Goal: Information Seeking & Learning: Learn about a topic

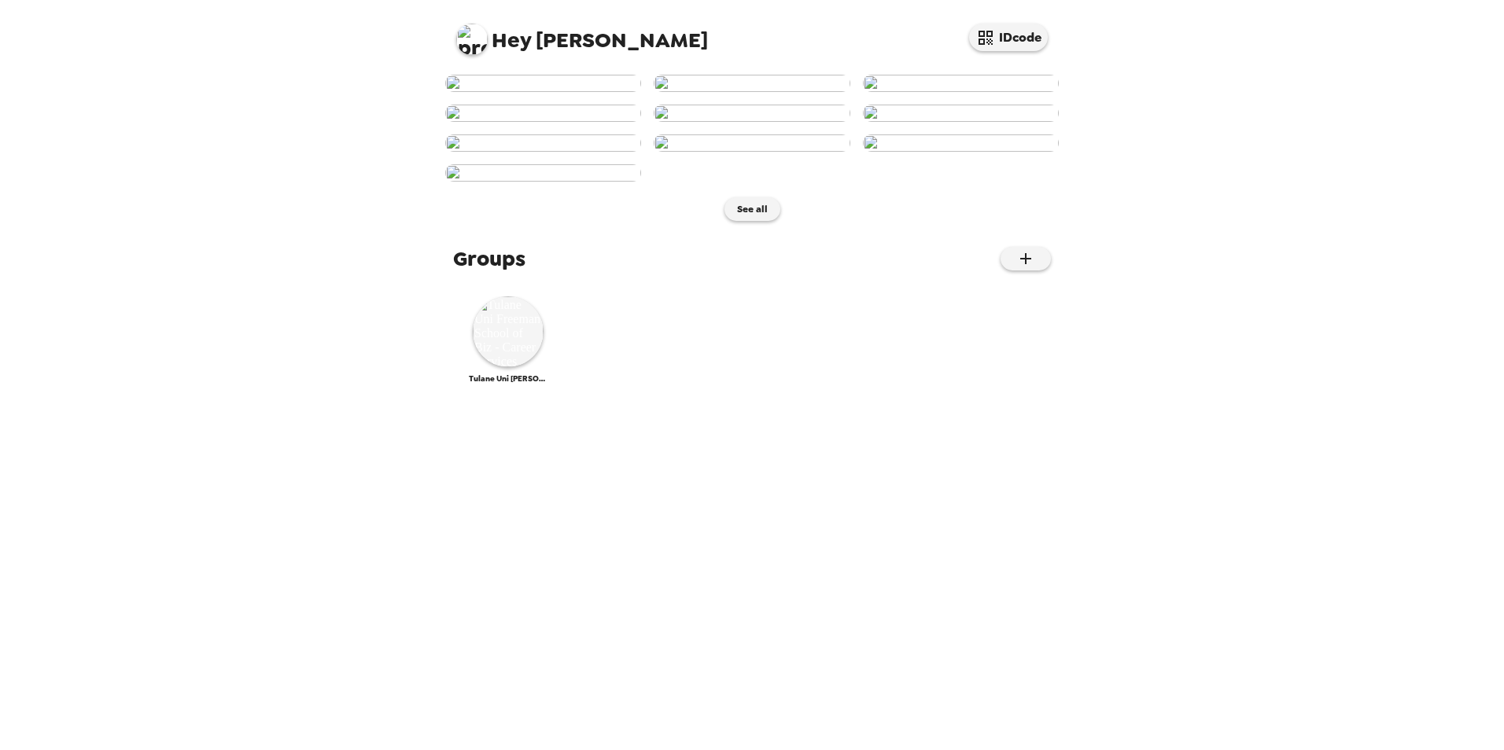
scroll to position [558, 0]
click at [523, 367] on img at bounding box center [508, 332] width 71 height 71
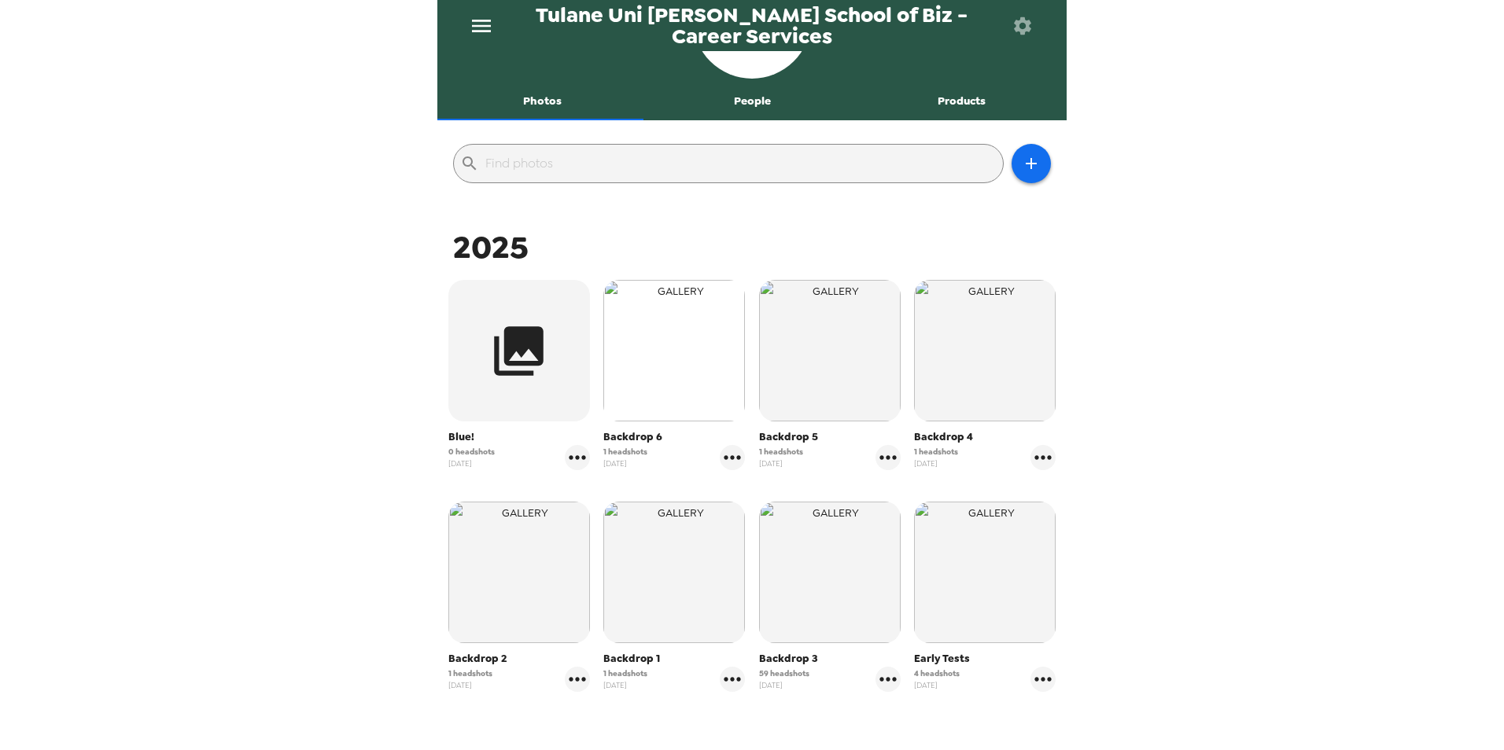
scroll to position [205, 0]
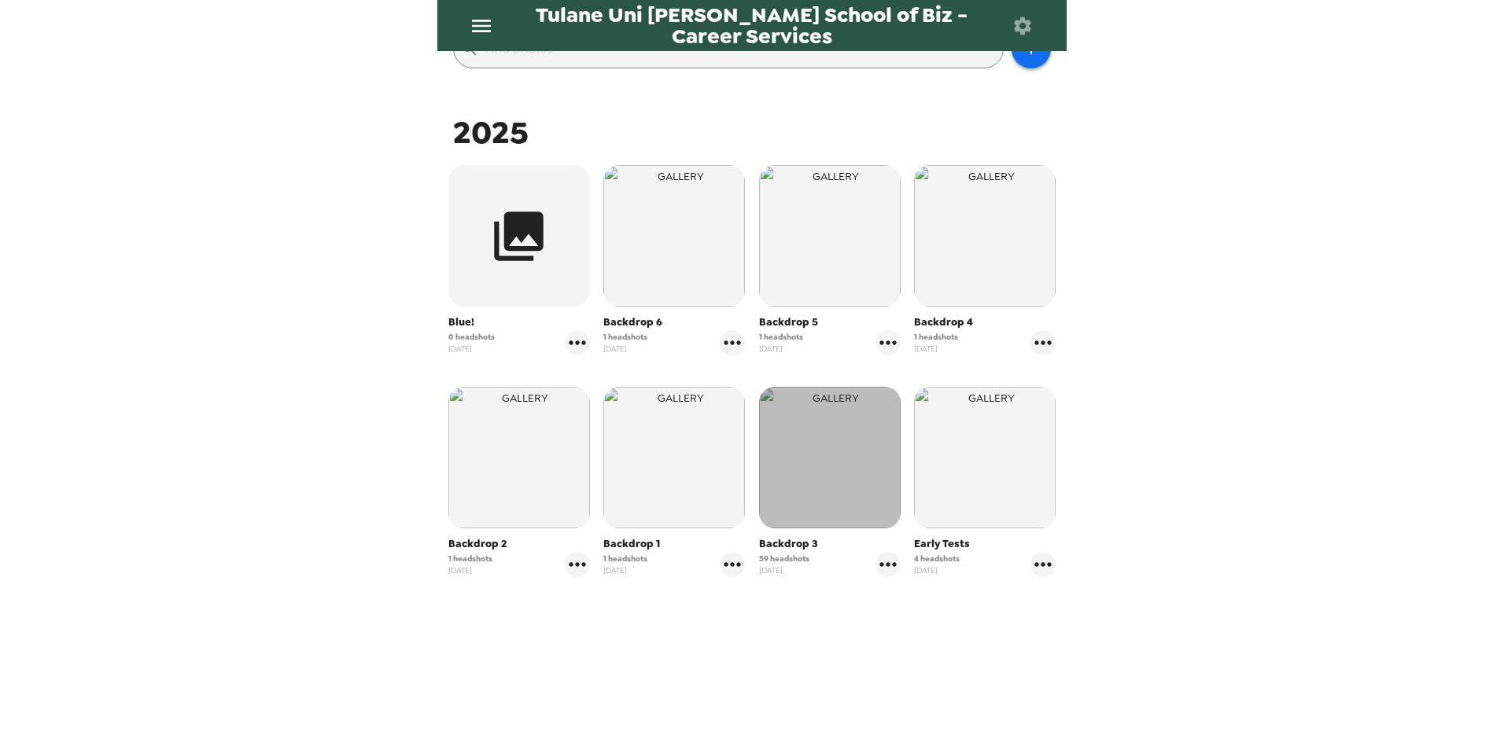
click at [793, 458] on img "button" at bounding box center [830, 458] width 142 height 142
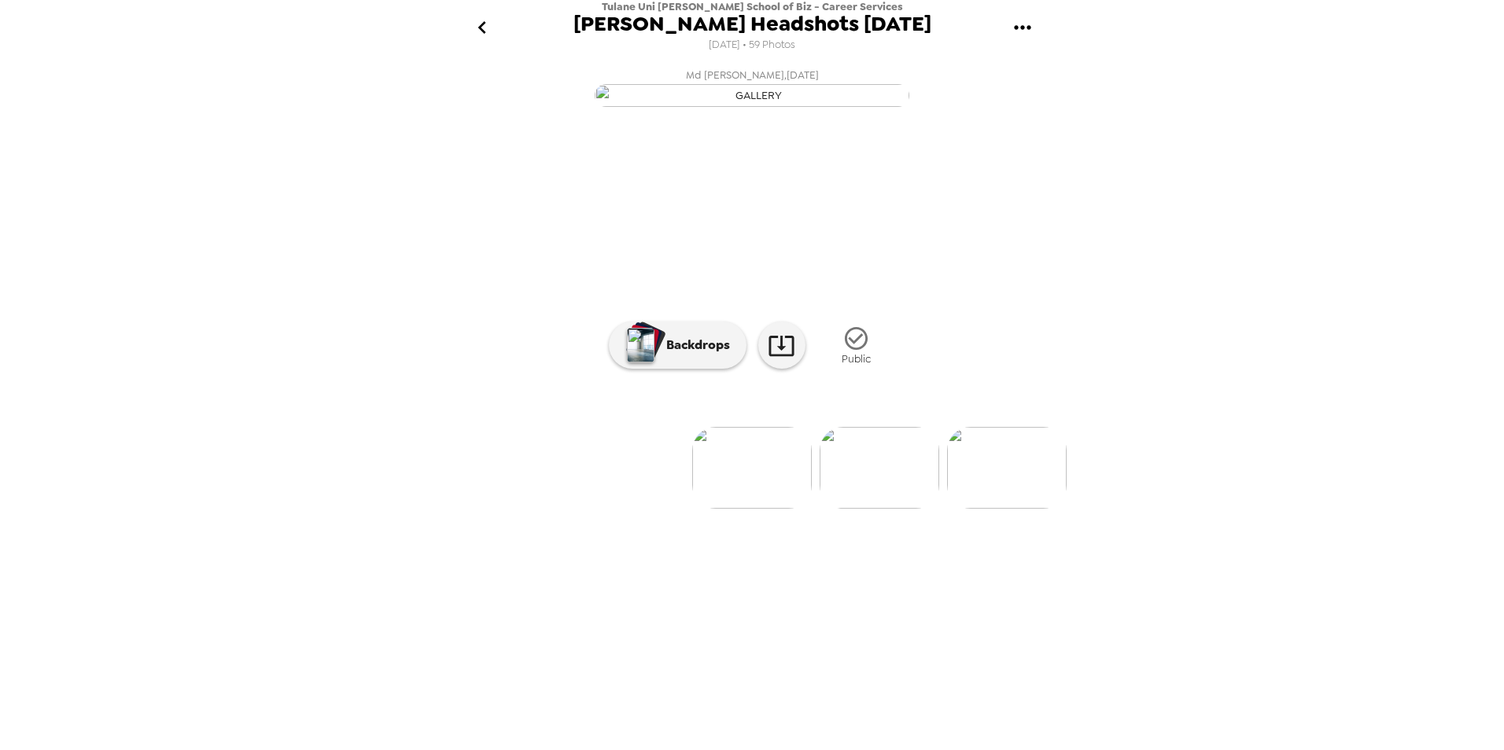
click at [1023, 30] on icon "gallery menu" at bounding box center [1022, 27] width 25 height 25
click at [485, 231] on div at bounding box center [752, 375] width 1504 height 750
click at [897, 509] on img at bounding box center [880, 468] width 120 height 82
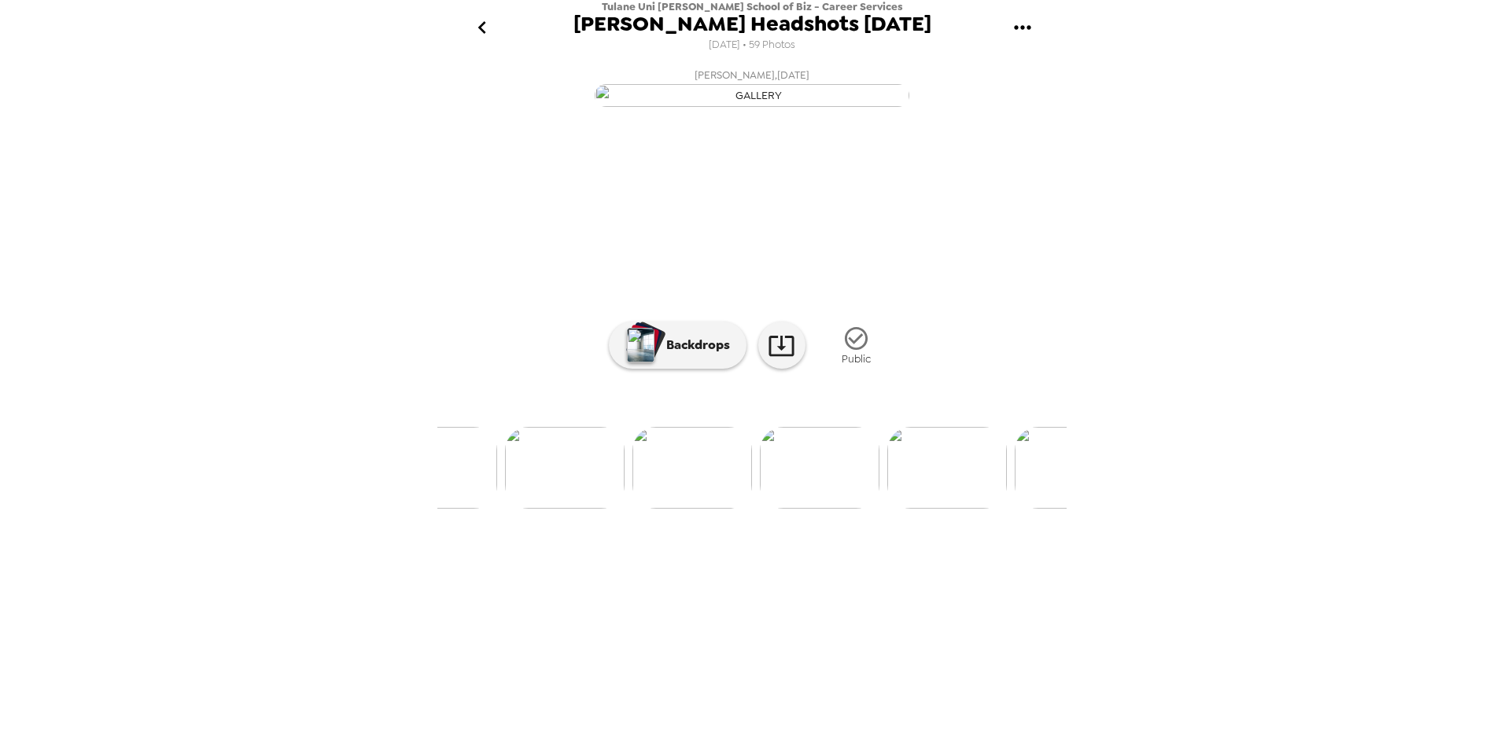
click at [478, 30] on icon "go back" at bounding box center [482, 27] width 25 height 25
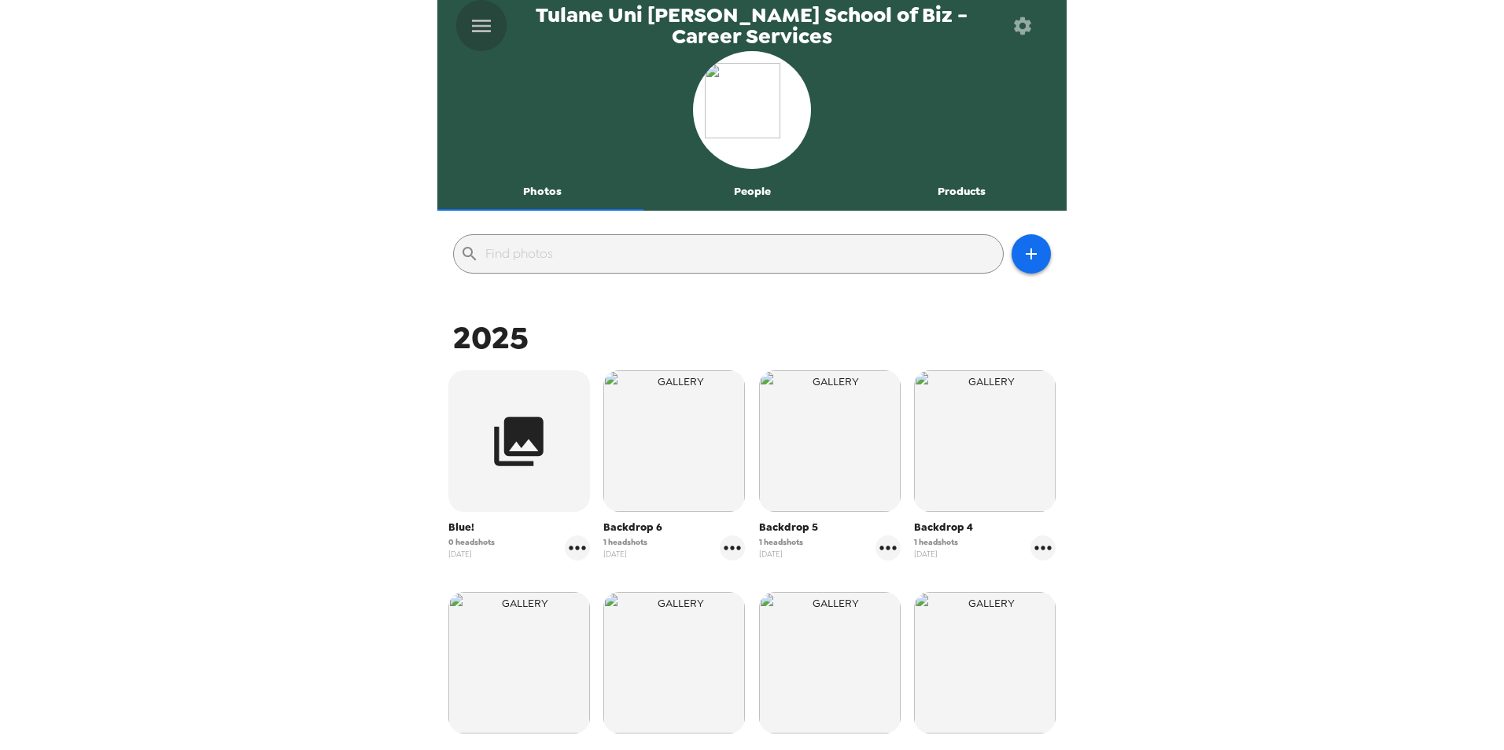
click at [477, 27] on icon "menu" at bounding box center [481, 25] width 25 height 25
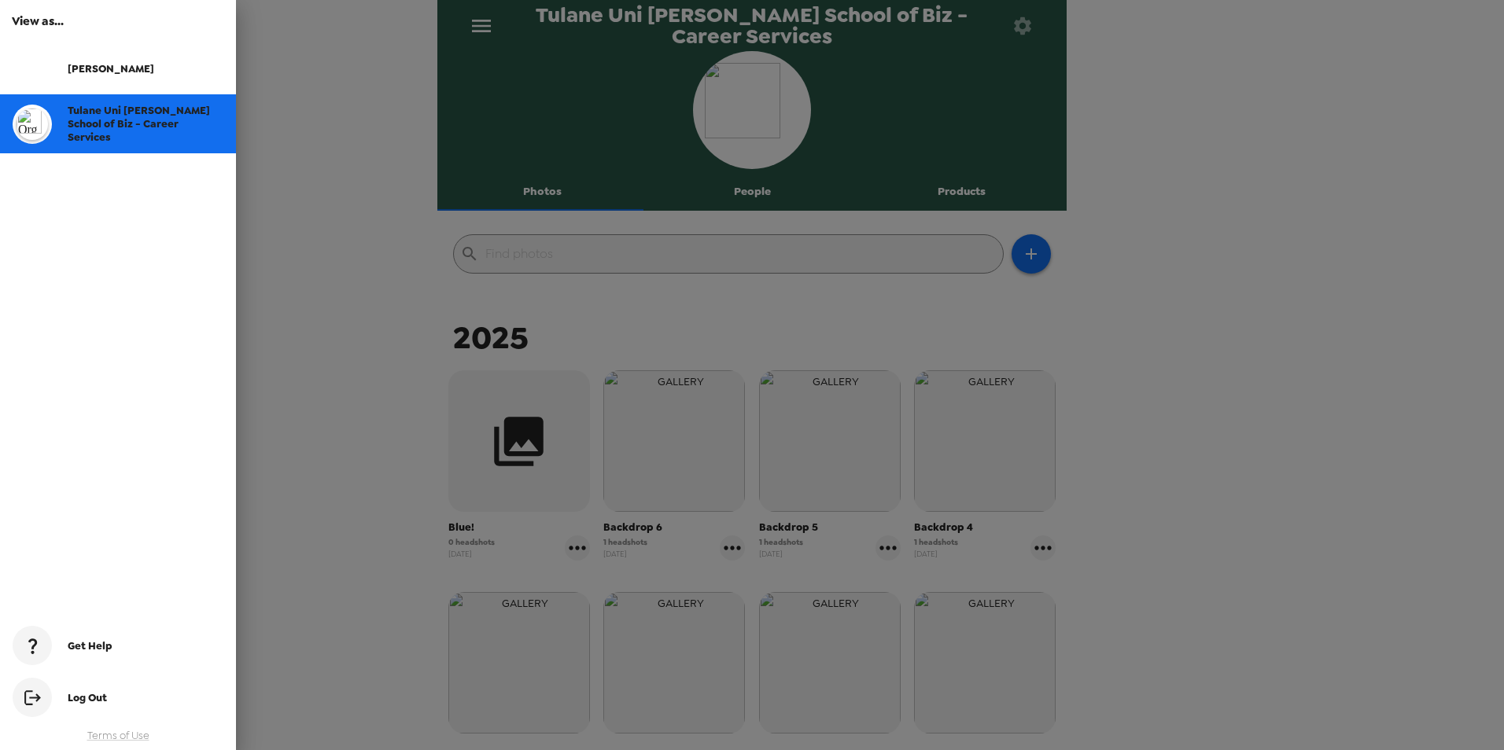
click at [257, 109] on div at bounding box center [752, 375] width 1504 height 750
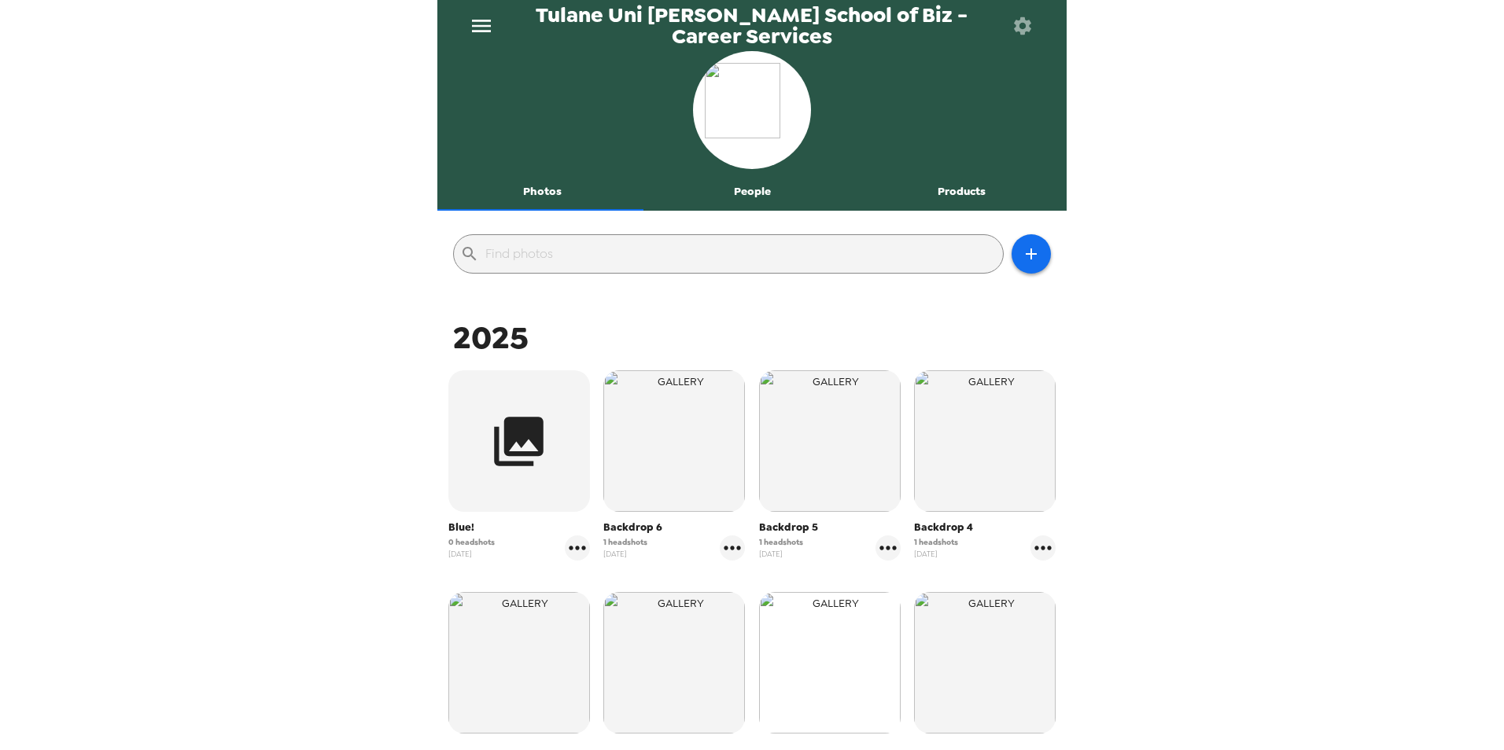
click at [832, 668] on img "button" at bounding box center [830, 663] width 142 height 142
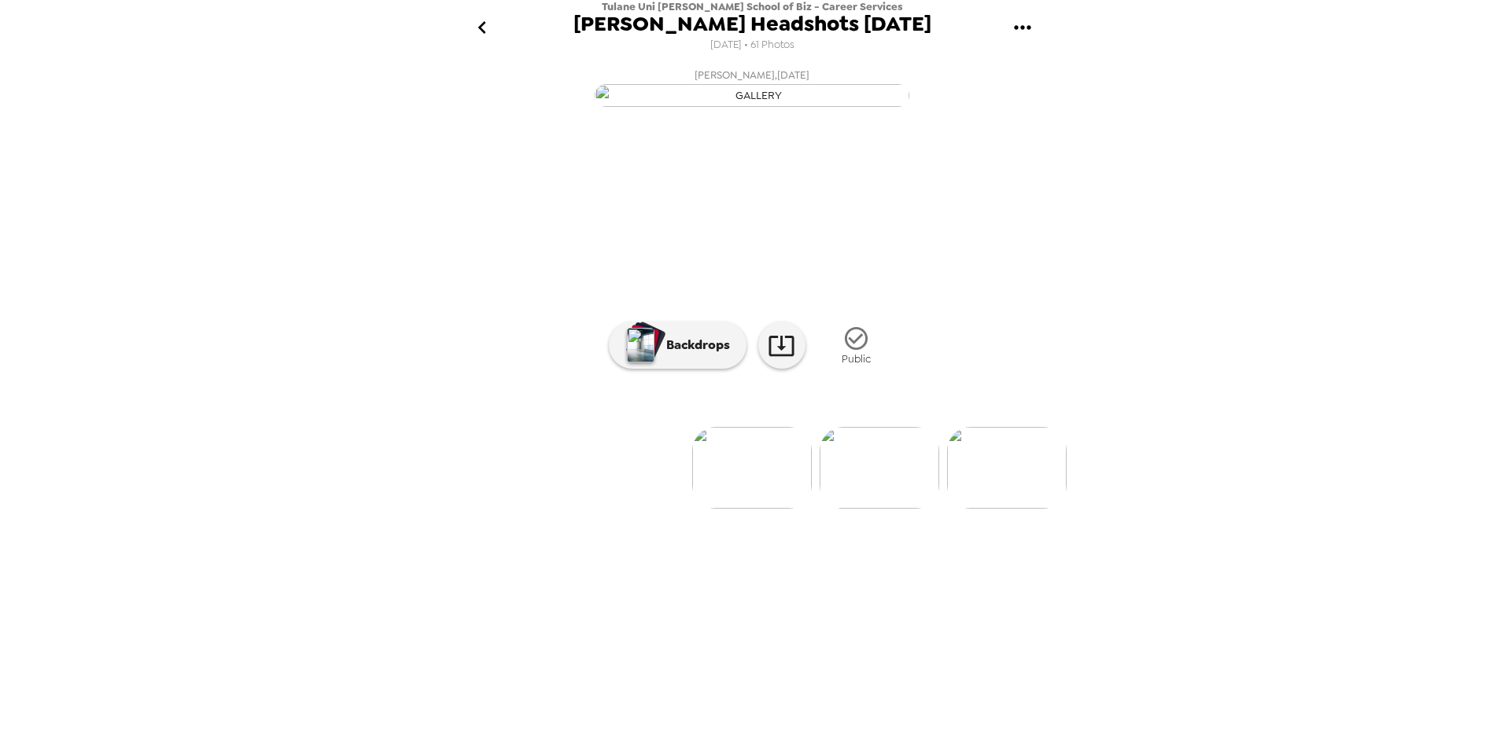
click at [899, 509] on img at bounding box center [880, 468] width 120 height 82
click at [854, 509] on img at bounding box center [880, 468] width 120 height 82
click at [859, 509] on img at bounding box center [880, 468] width 120 height 82
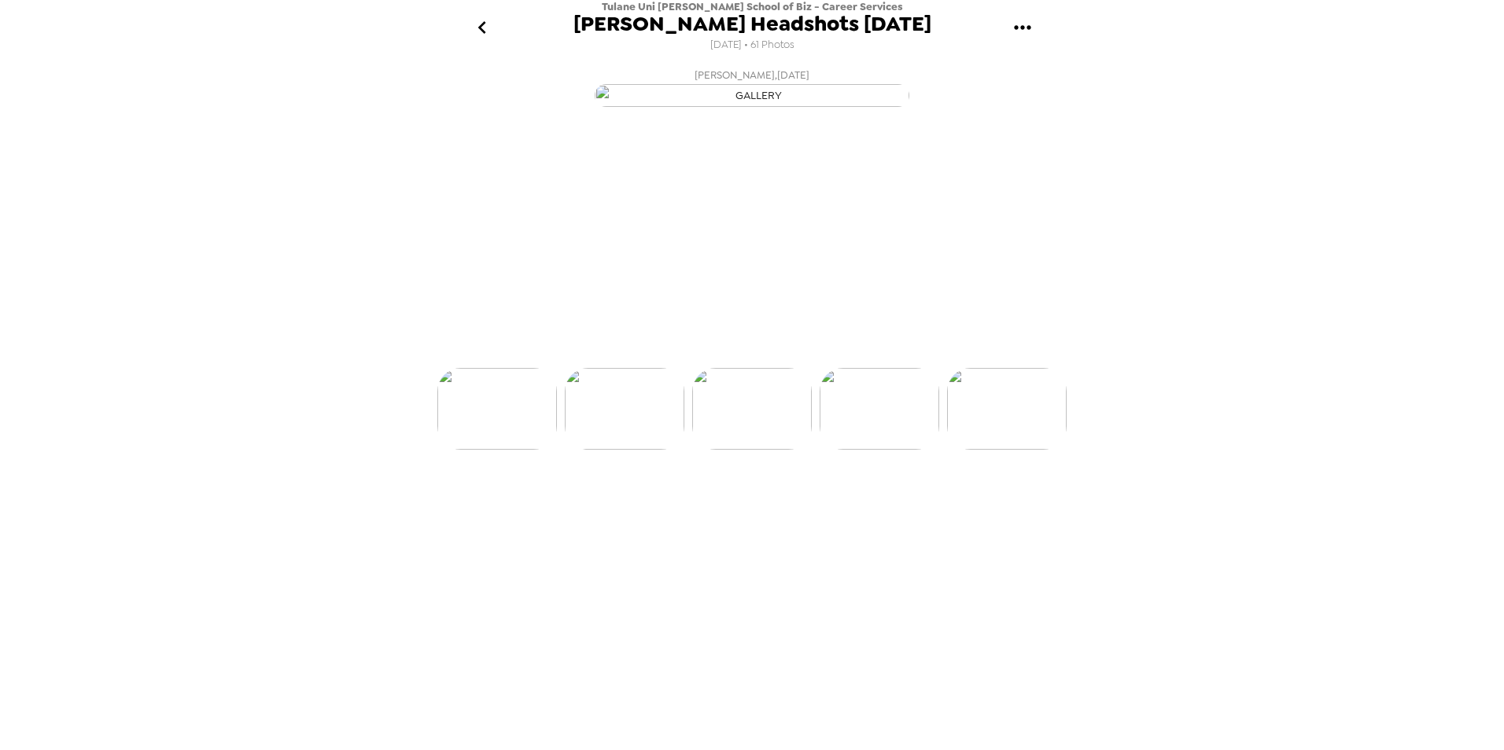
scroll to position [0, 382]
click at [888, 509] on img at bounding box center [880, 468] width 120 height 82
click at [975, 509] on img at bounding box center [1008, 468] width 120 height 82
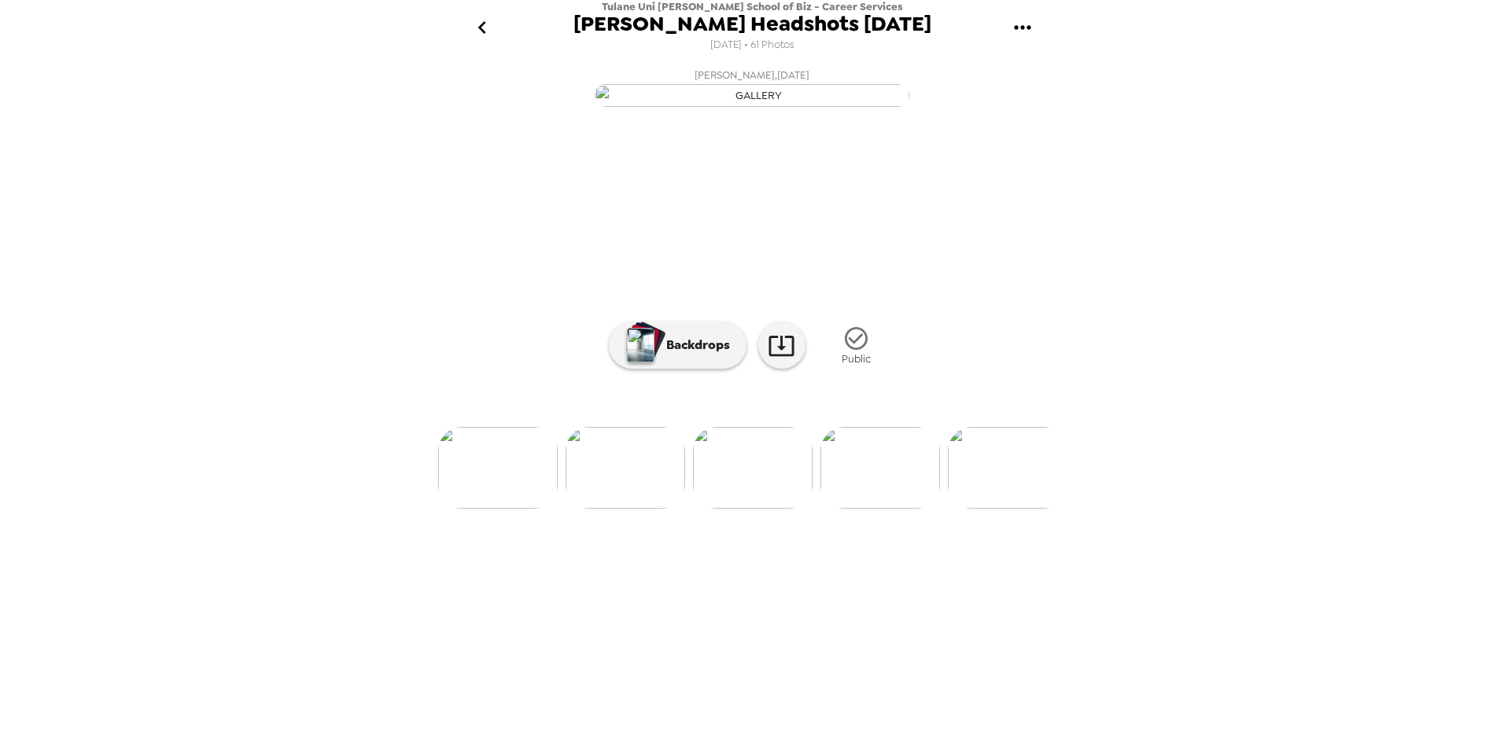
click at [906, 509] on img at bounding box center [880, 468] width 120 height 82
click at [978, 509] on img at bounding box center [1008, 468] width 120 height 82
click at [840, 509] on img at bounding box center [880, 468] width 120 height 82
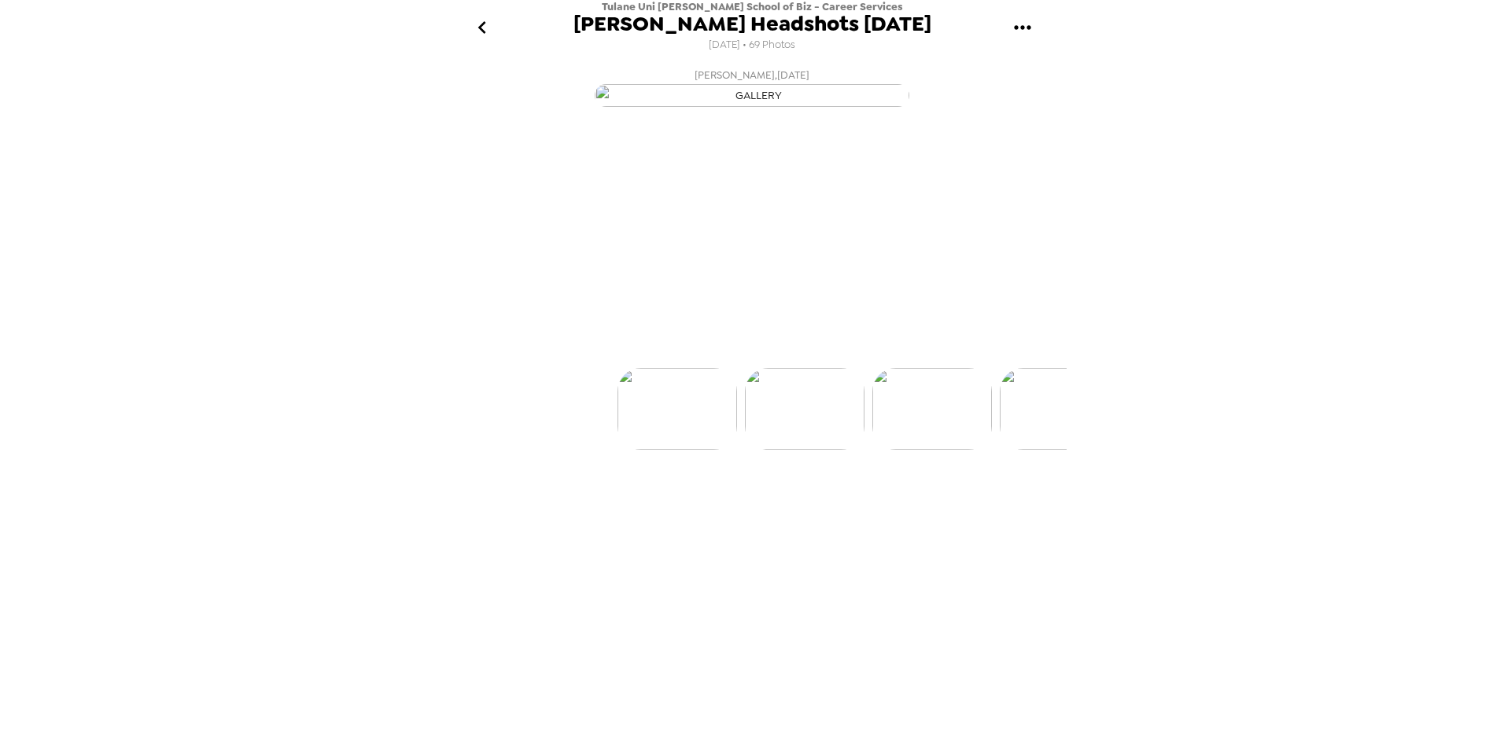
scroll to position [0, 127]
click at [850, 509] on img at bounding box center [880, 468] width 120 height 82
click at [857, 509] on img at bounding box center [880, 468] width 120 height 82
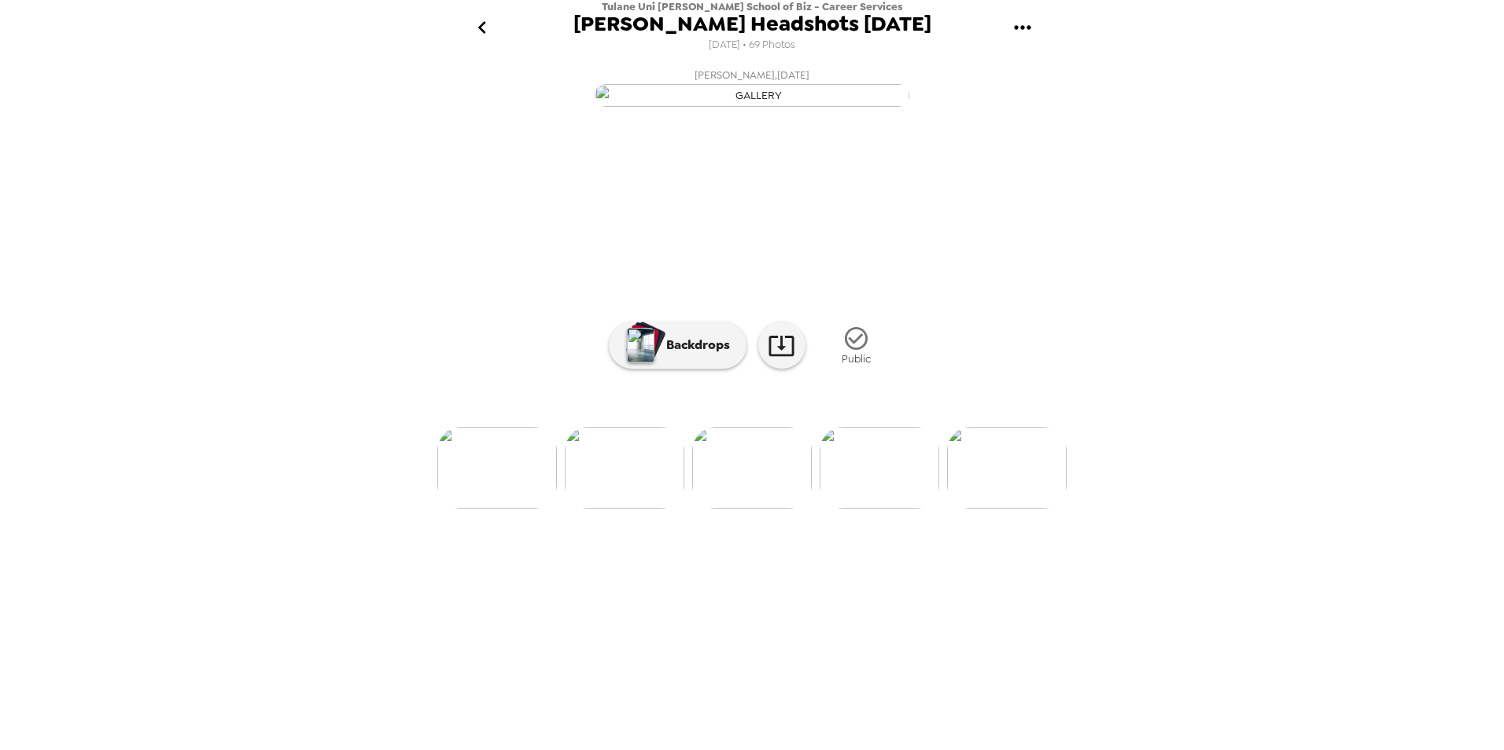
click at [869, 509] on img at bounding box center [880, 468] width 120 height 82
click at [879, 509] on img at bounding box center [880, 468] width 120 height 82
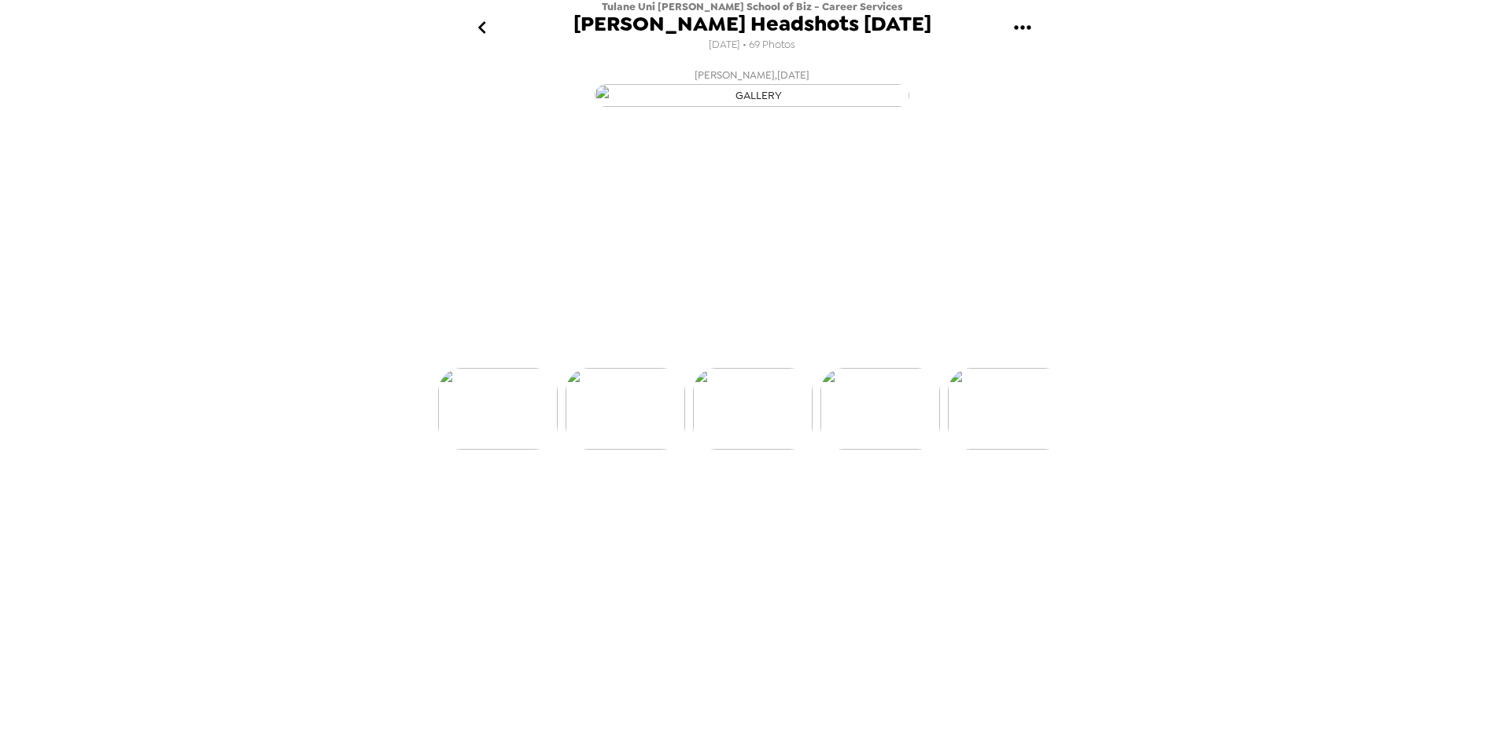
scroll to position [0, 764]
click at [997, 509] on img at bounding box center [1008, 468] width 120 height 82
click at [815, 509] on img at bounding box center [814, 468] width 120 height 82
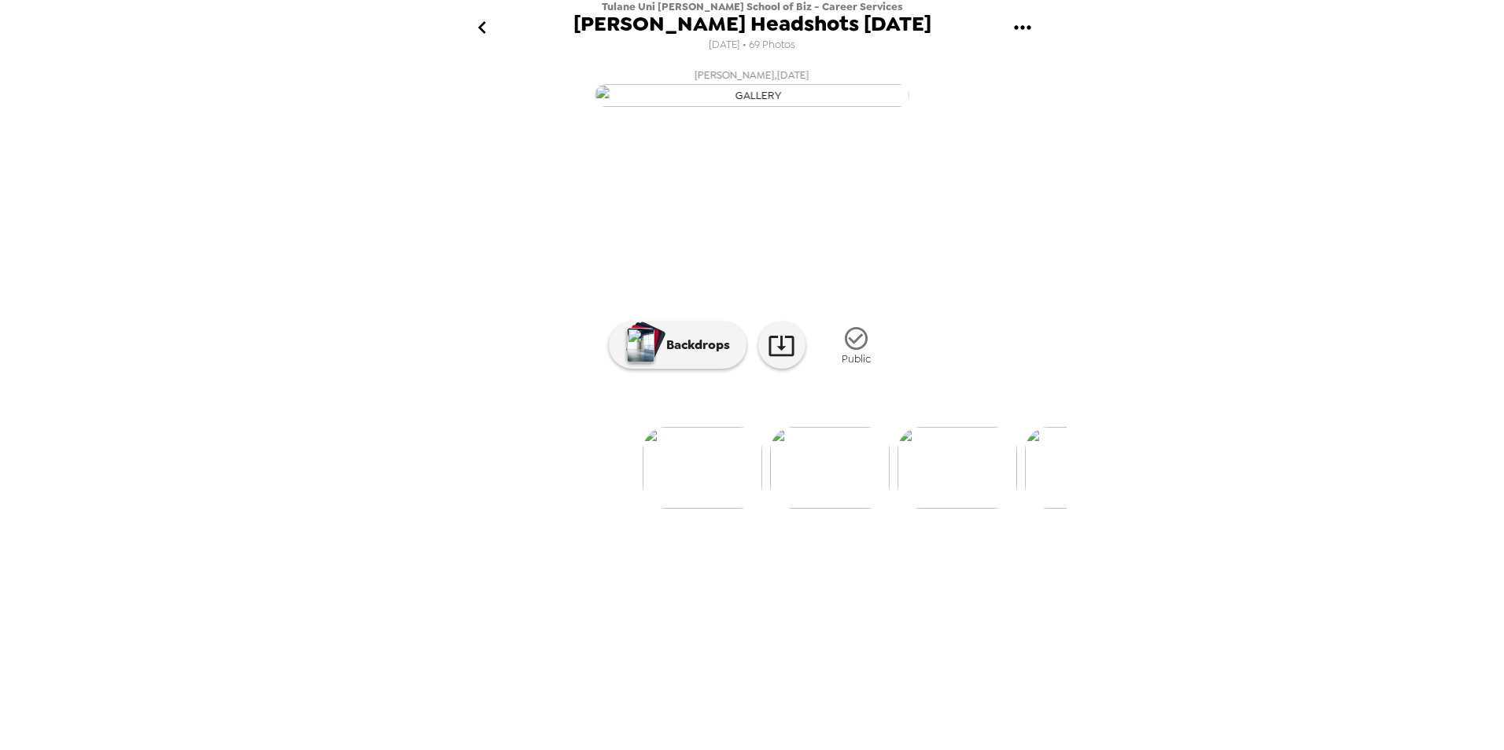
click at [702, 509] on img at bounding box center [703, 468] width 120 height 82
click at [860, 509] on img at bounding box center [880, 468] width 120 height 82
click at [890, 509] on img at bounding box center [880, 468] width 120 height 82
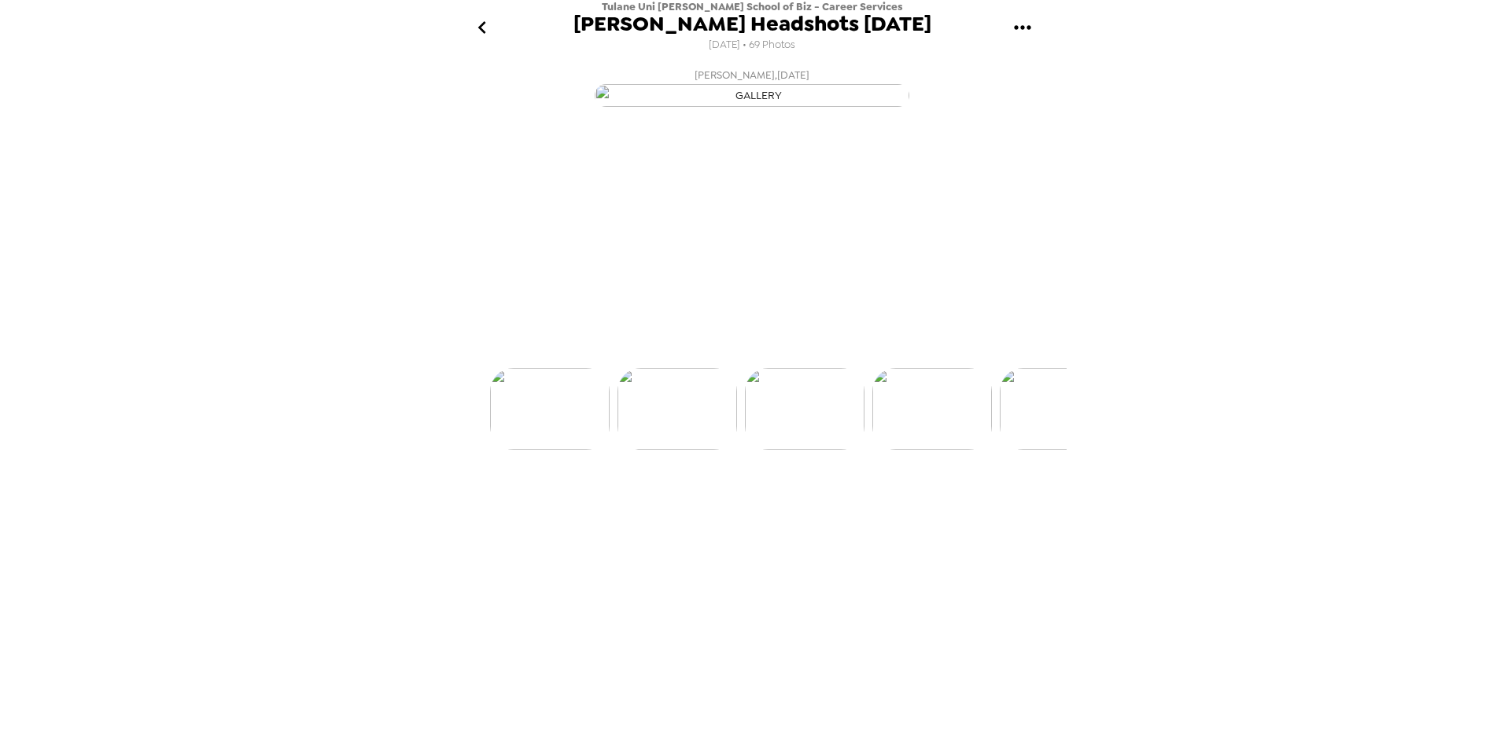
scroll to position [0, 255]
click at [855, 509] on img at bounding box center [880, 468] width 120 height 82
click at [846, 509] on img at bounding box center [880, 468] width 120 height 82
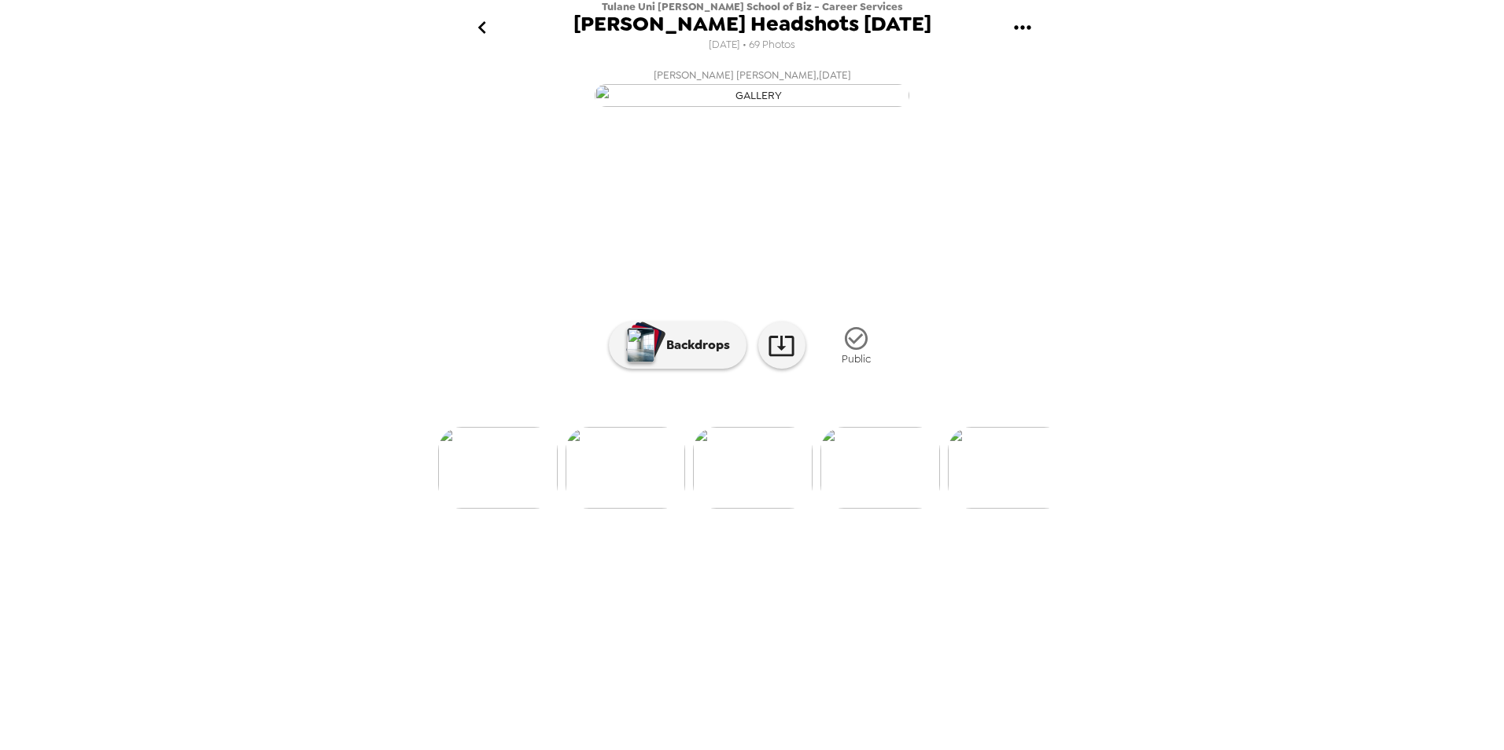
click at [879, 509] on img at bounding box center [880, 468] width 120 height 82
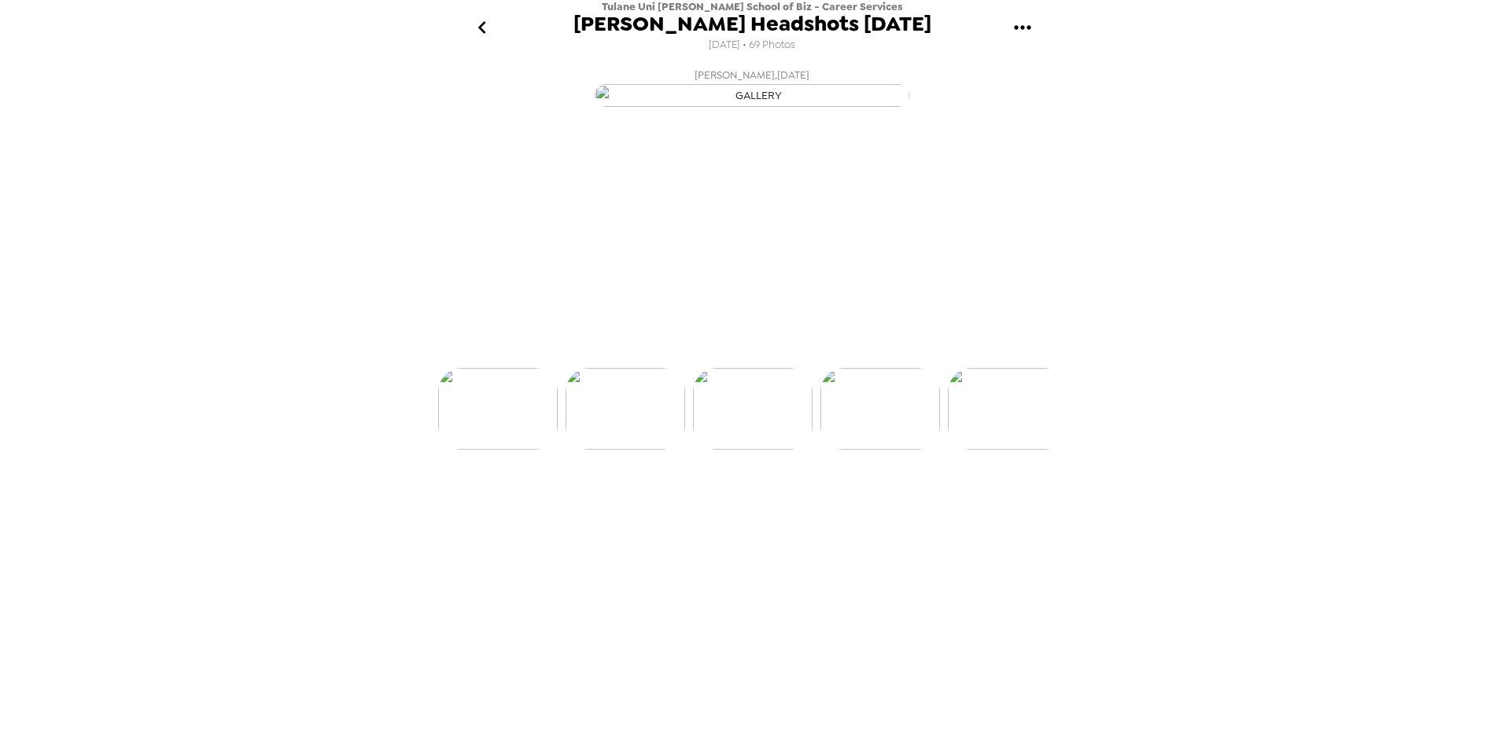
scroll to position [0, 891]
click at [674, 509] on img at bounding box center [626, 468] width 120 height 82
click at [711, 509] on img at bounding box center [753, 468] width 120 height 82
click at [970, 509] on img at bounding box center [1008, 468] width 120 height 82
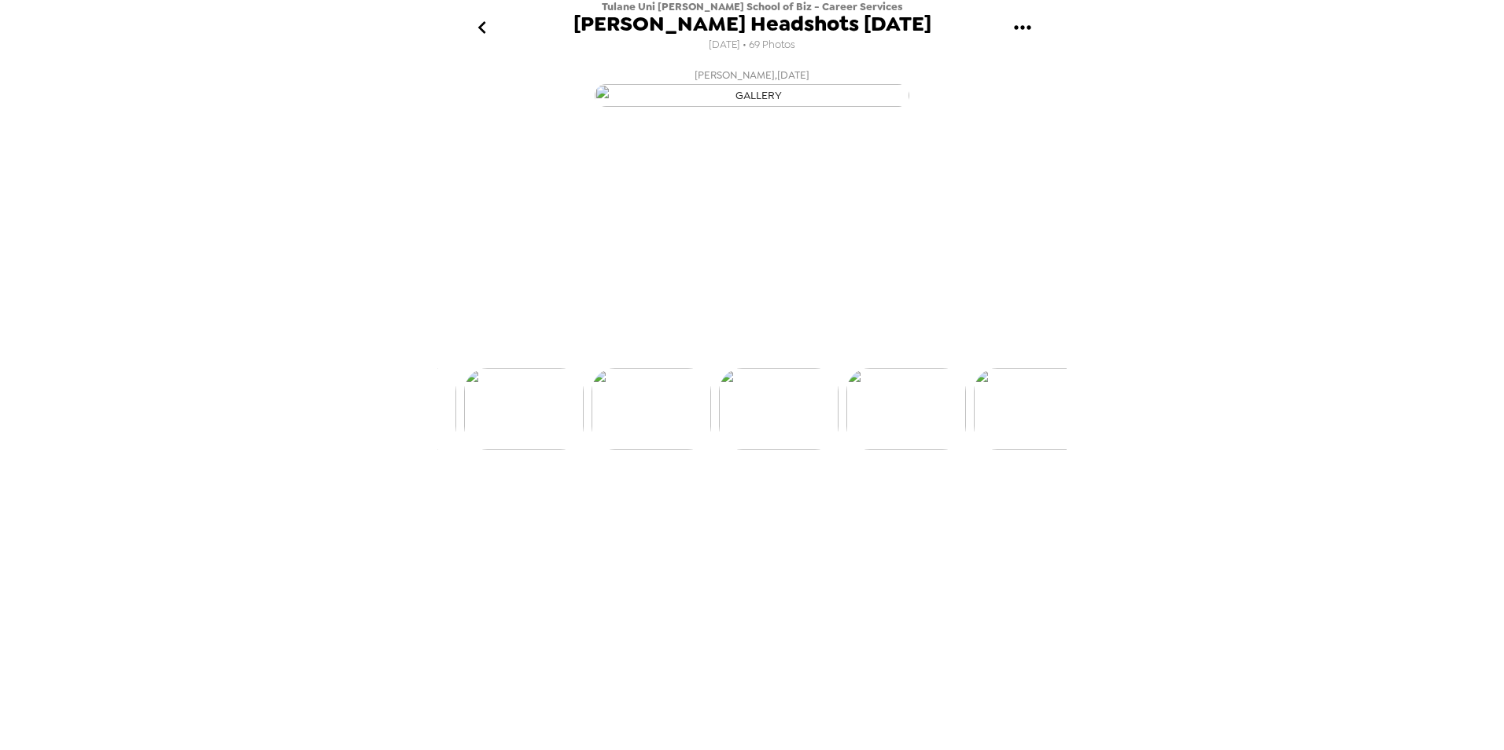
scroll to position [0, 1019]
click at [874, 509] on img at bounding box center [880, 468] width 120 height 82
click at [871, 509] on img at bounding box center [880, 468] width 120 height 82
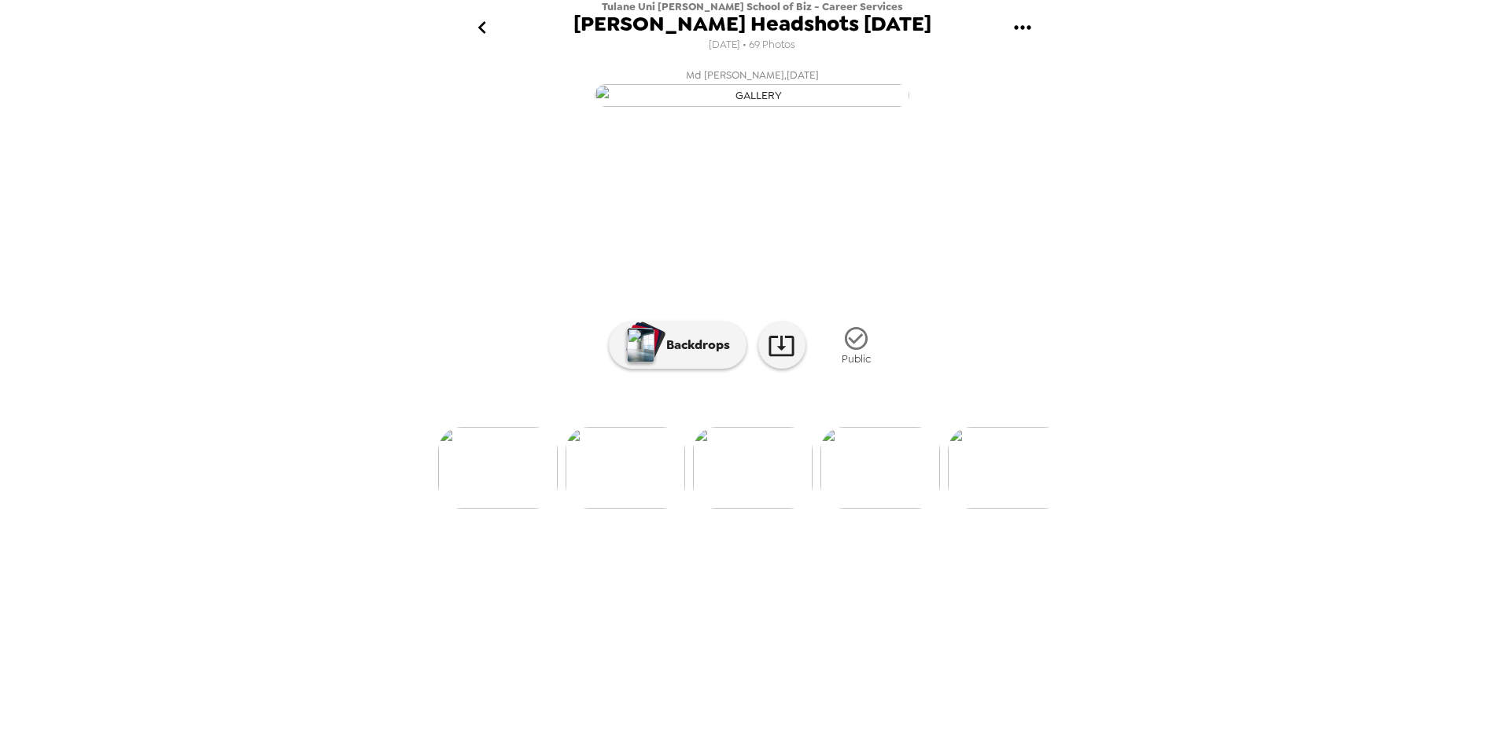
click at [920, 509] on img at bounding box center [880, 468] width 120 height 82
click at [977, 509] on img at bounding box center [1009, 468] width 120 height 82
click at [879, 509] on img at bounding box center [881, 468] width 120 height 82
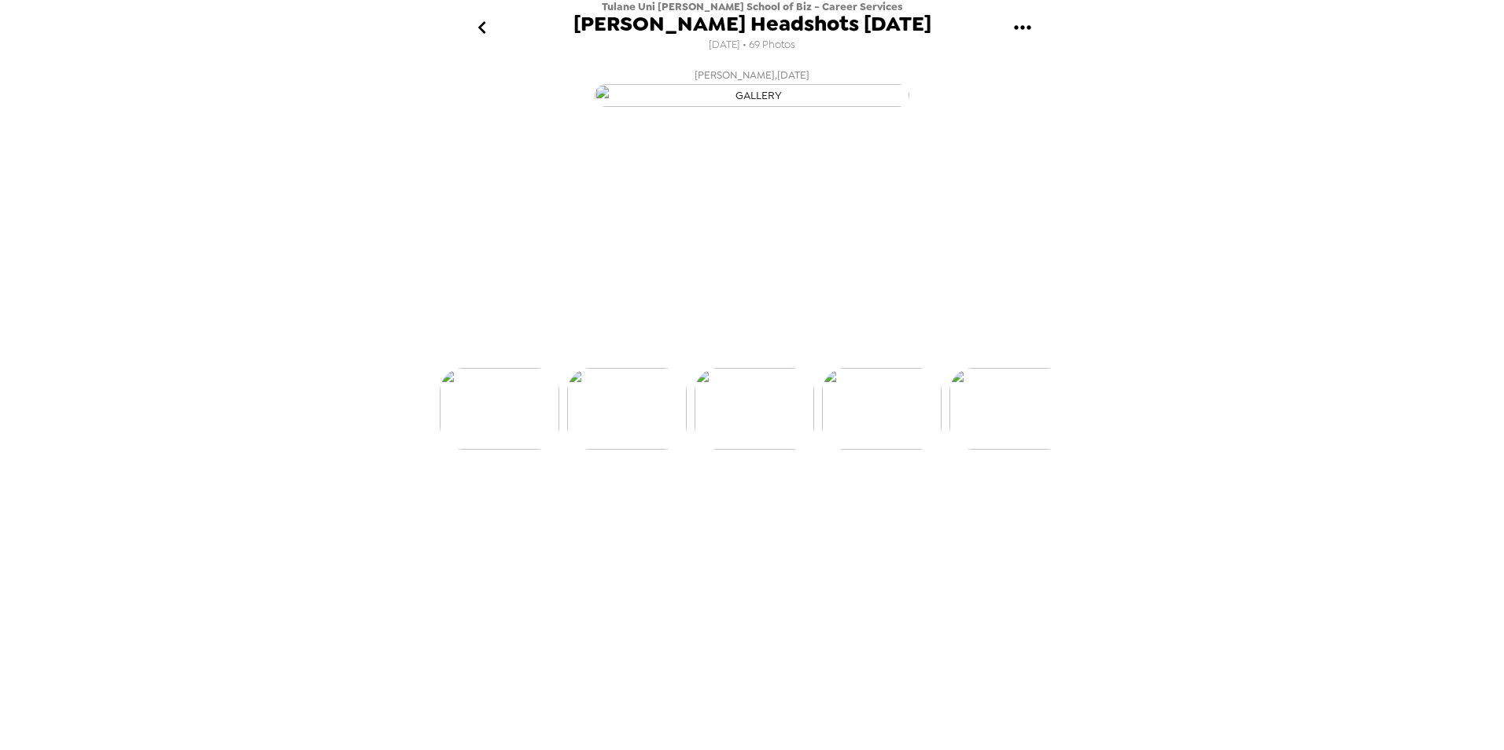
scroll to position [0, 1782]
click at [857, 509] on img at bounding box center [881, 468] width 120 height 82
click at [1004, 509] on img at bounding box center [1009, 468] width 120 height 82
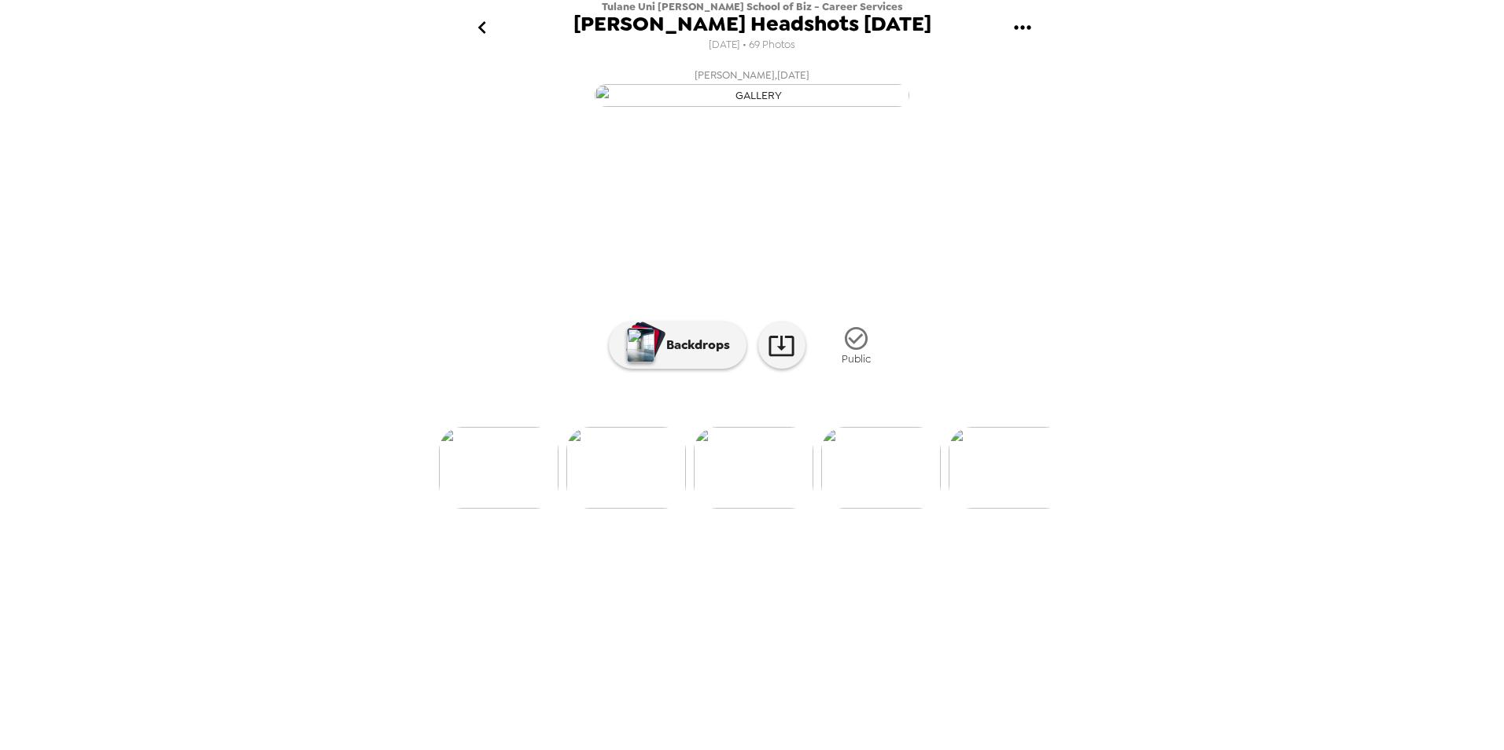
click at [919, 509] on img at bounding box center [881, 468] width 120 height 82
click at [858, 509] on img at bounding box center [881, 468] width 120 height 82
click at [661, 509] on img at bounding box center [627, 468] width 120 height 82
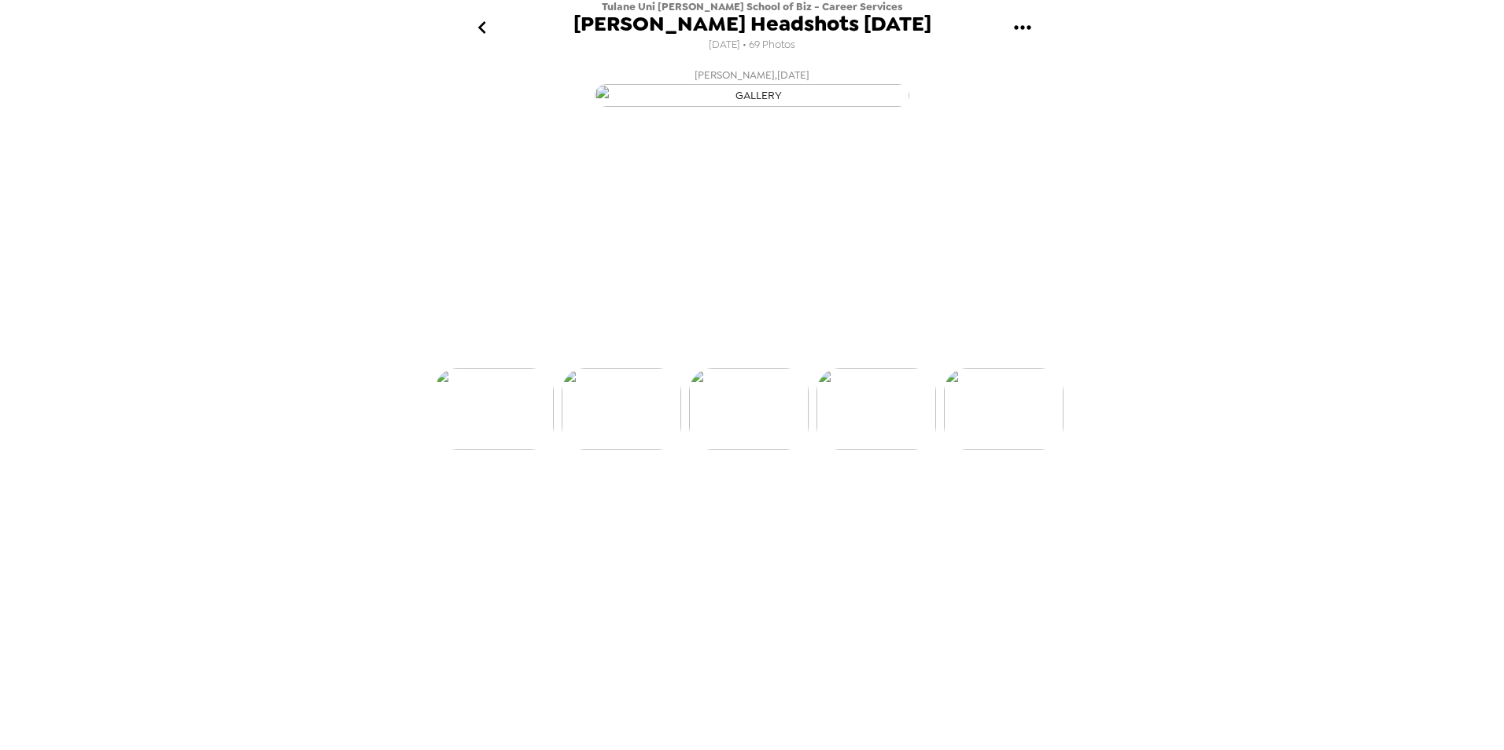
scroll to position [0, 2292]
click at [857, 509] on img at bounding box center [881, 468] width 120 height 82
click at [904, 509] on img at bounding box center [882, 468] width 120 height 82
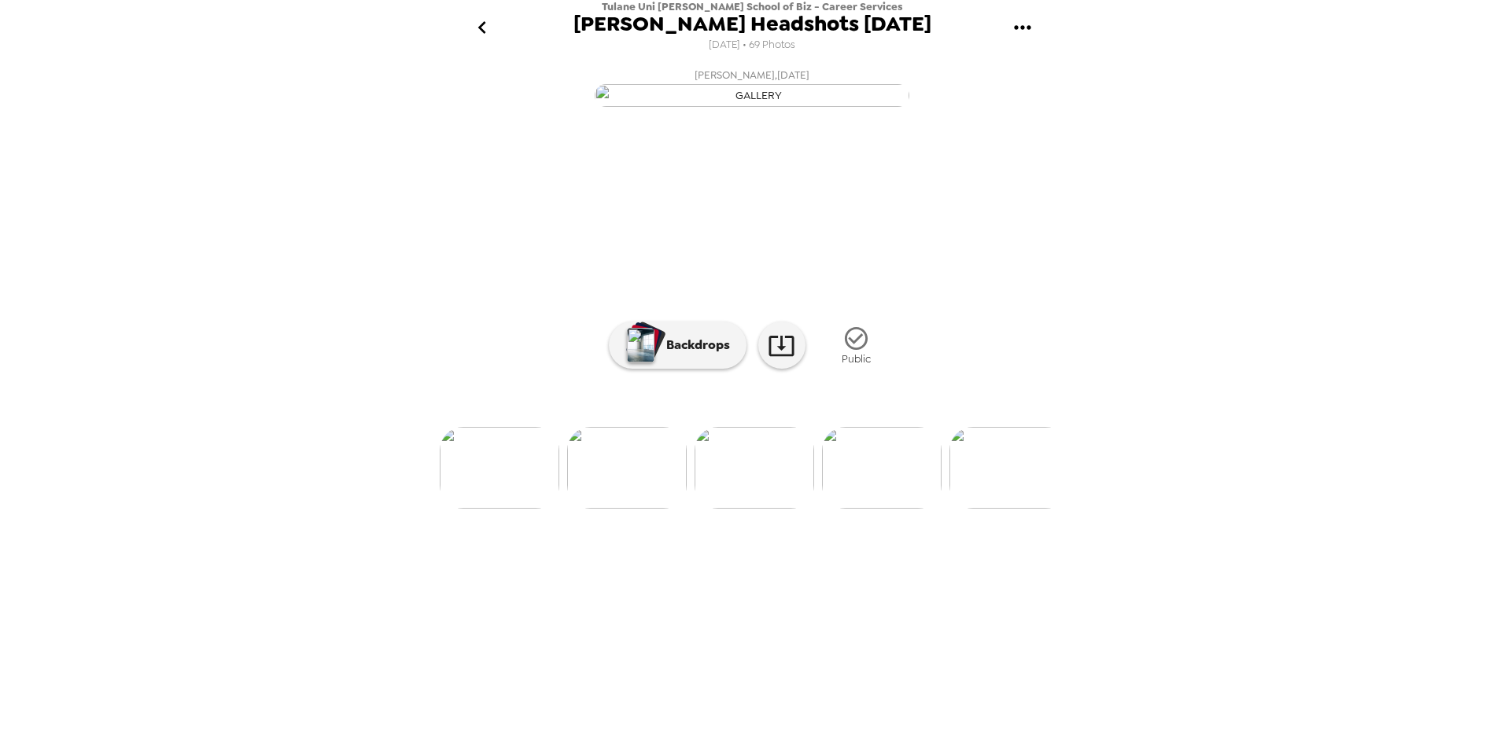
click at [864, 509] on img at bounding box center [882, 468] width 120 height 82
click at [641, 509] on img at bounding box center [627, 468] width 120 height 82
click at [838, 509] on img at bounding box center [882, 468] width 120 height 82
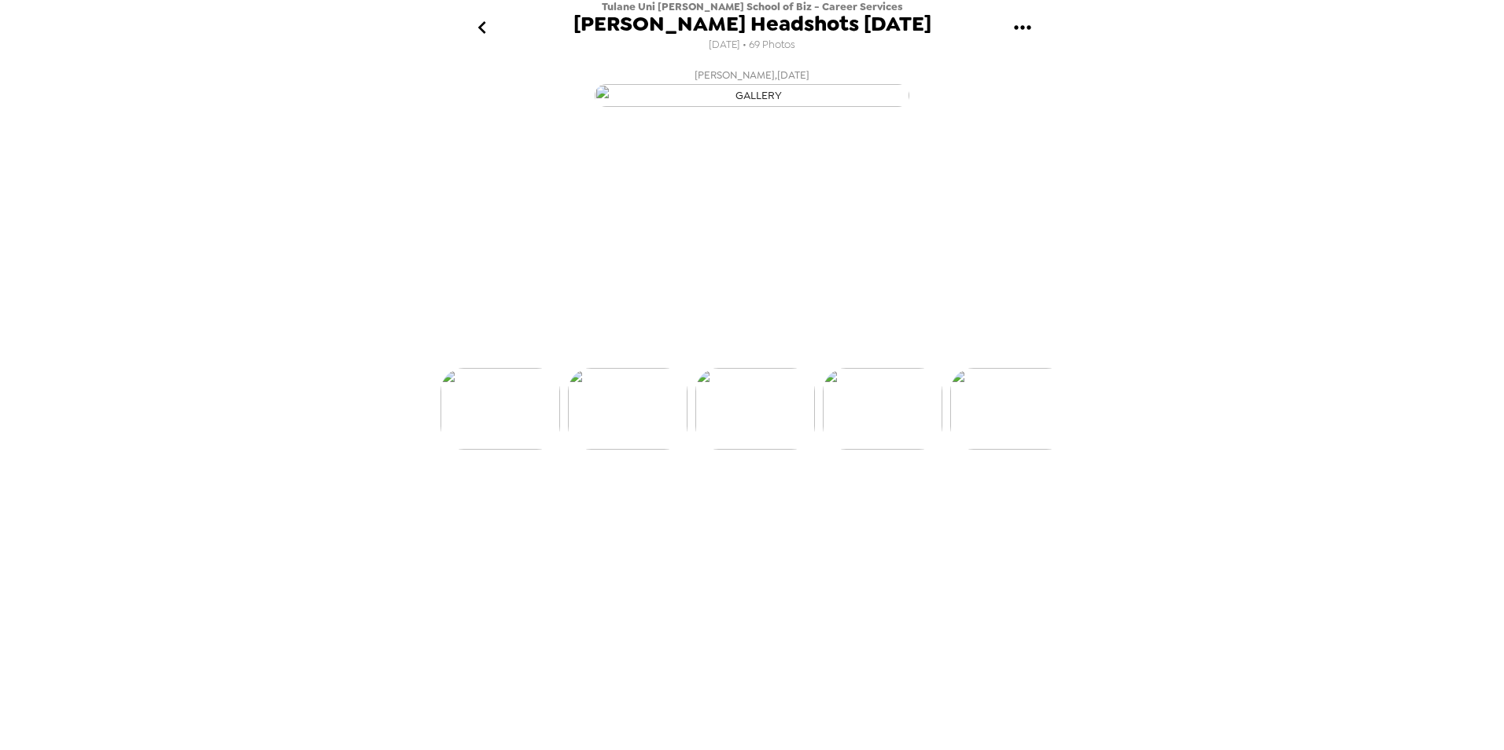
scroll to position [0, 2673]
click at [889, 509] on img at bounding box center [882, 468] width 120 height 82
click at [856, 509] on img at bounding box center [882, 468] width 120 height 82
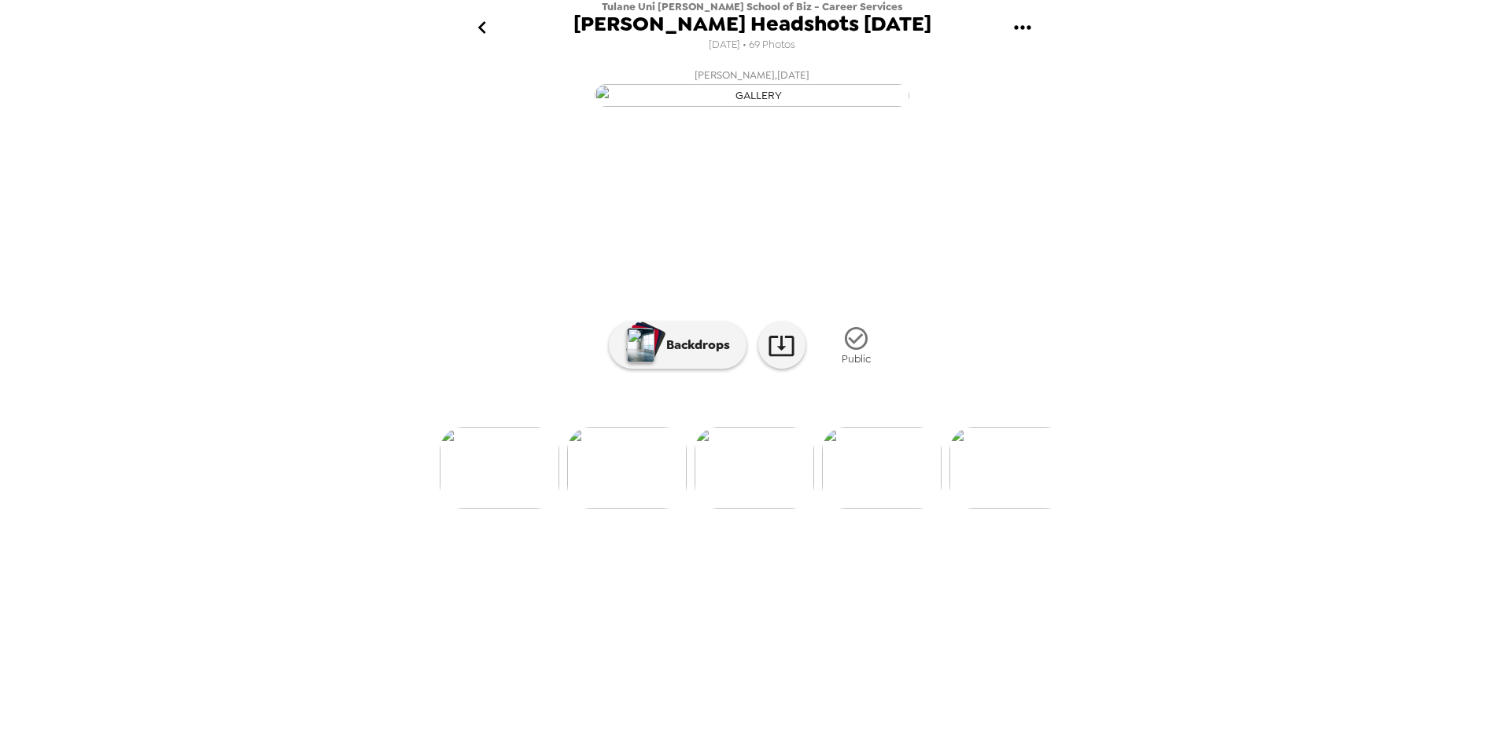
click at [877, 509] on img at bounding box center [882, 468] width 120 height 82
click at [856, 509] on img at bounding box center [882, 468] width 120 height 82
click at [893, 509] on img at bounding box center [882, 468] width 120 height 82
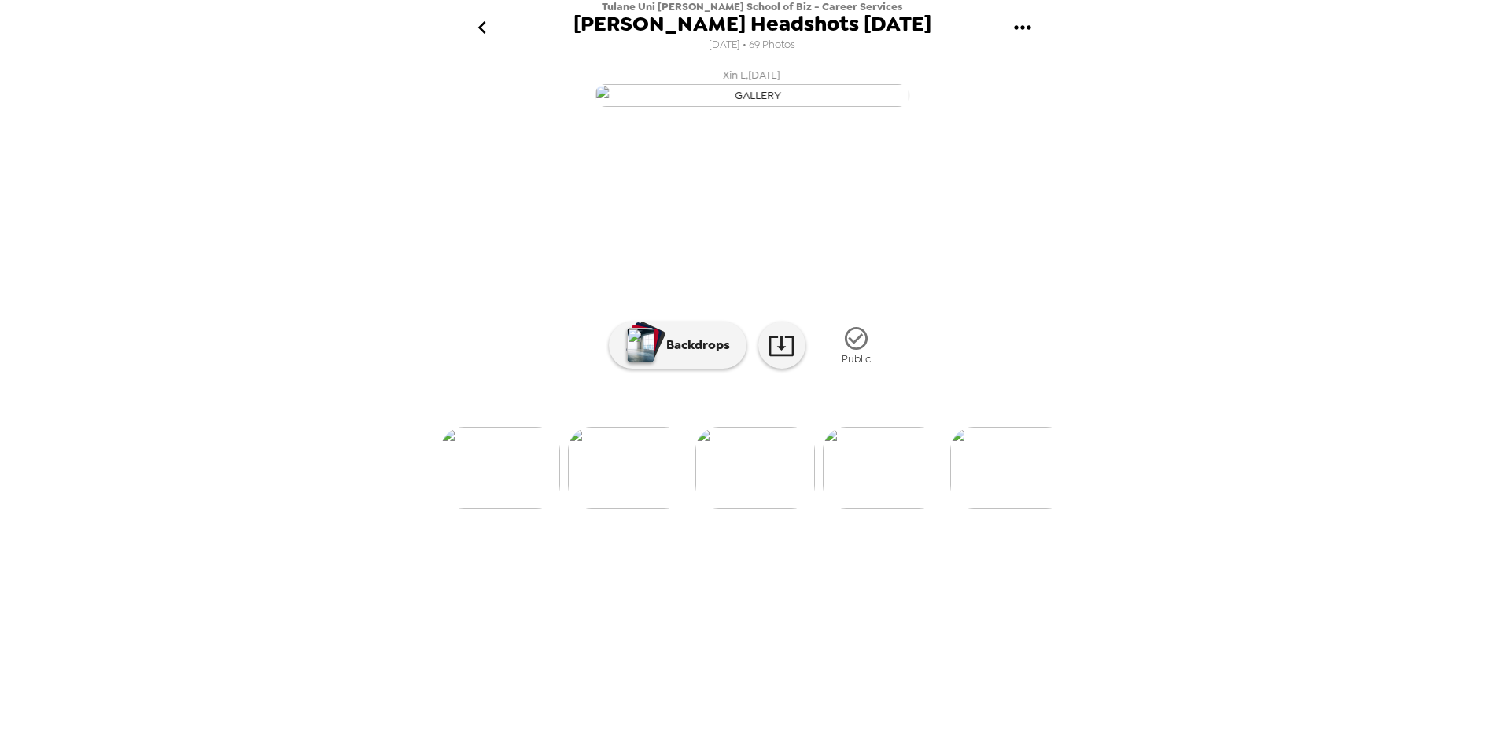
click at [891, 509] on img at bounding box center [883, 468] width 120 height 82
click at [886, 509] on img at bounding box center [883, 468] width 120 height 82
click at [889, 509] on img at bounding box center [883, 468] width 120 height 82
click at [890, 509] on img at bounding box center [883, 468] width 120 height 82
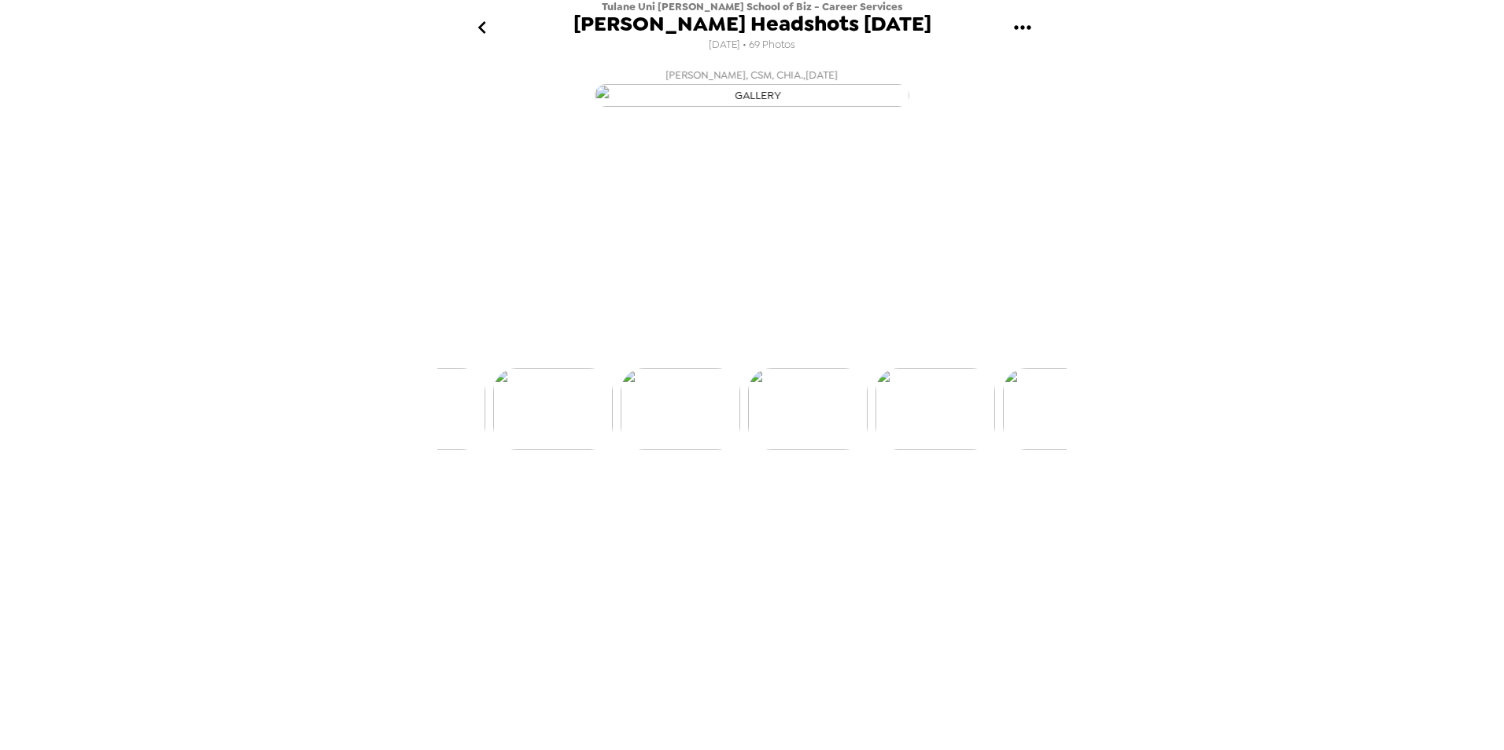
scroll to position [0, 3819]
click at [889, 509] on img at bounding box center [883, 468] width 120 height 82
click at [913, 509] on img at bounding box center [883, 468] width 120 height 82
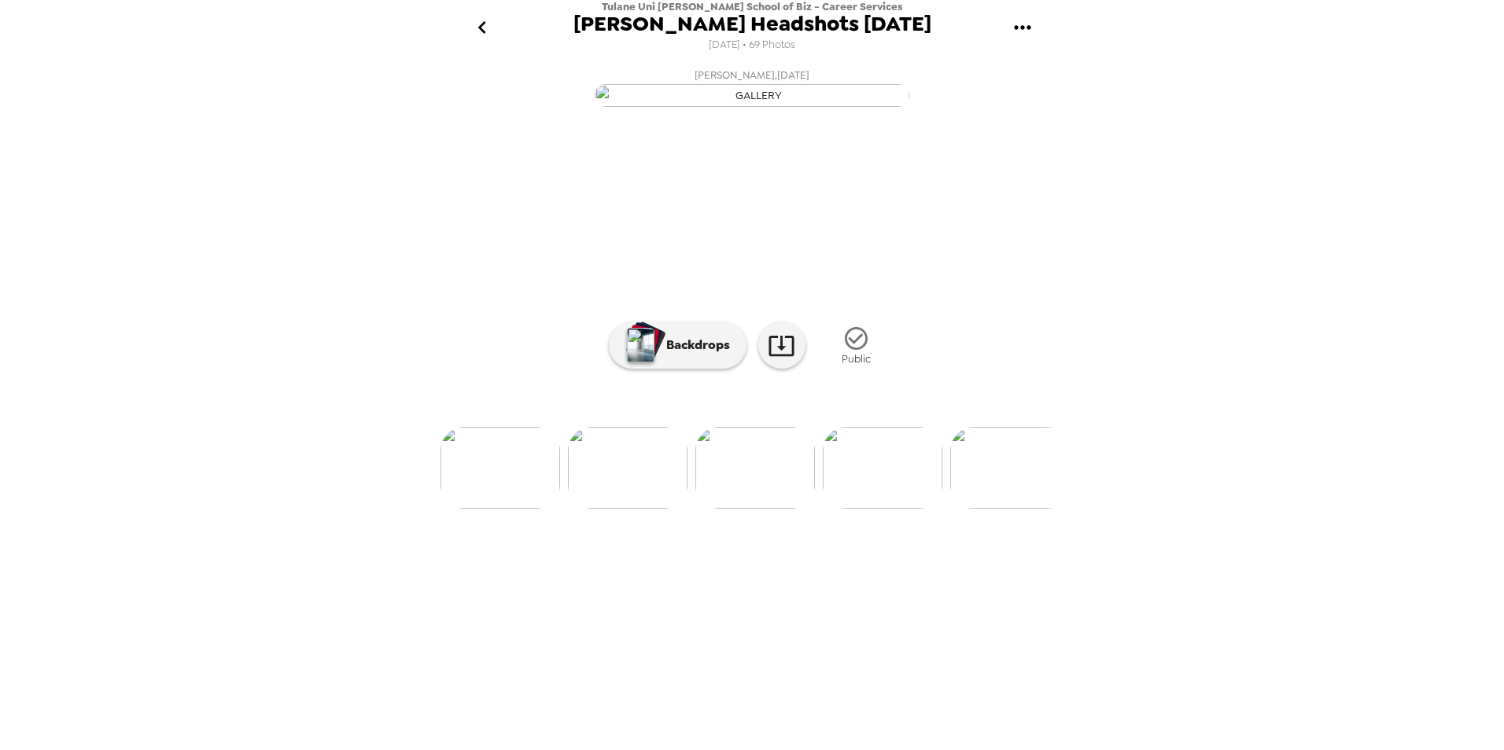
click at [908, 509] on img at bounding box center [883, 468] width 120 height 82
click at [803, 509] on img at bounding box center [795, 468] width 120 height 82
click at [766, 509] on img at bounding box center [752, 468] width 120 height 82
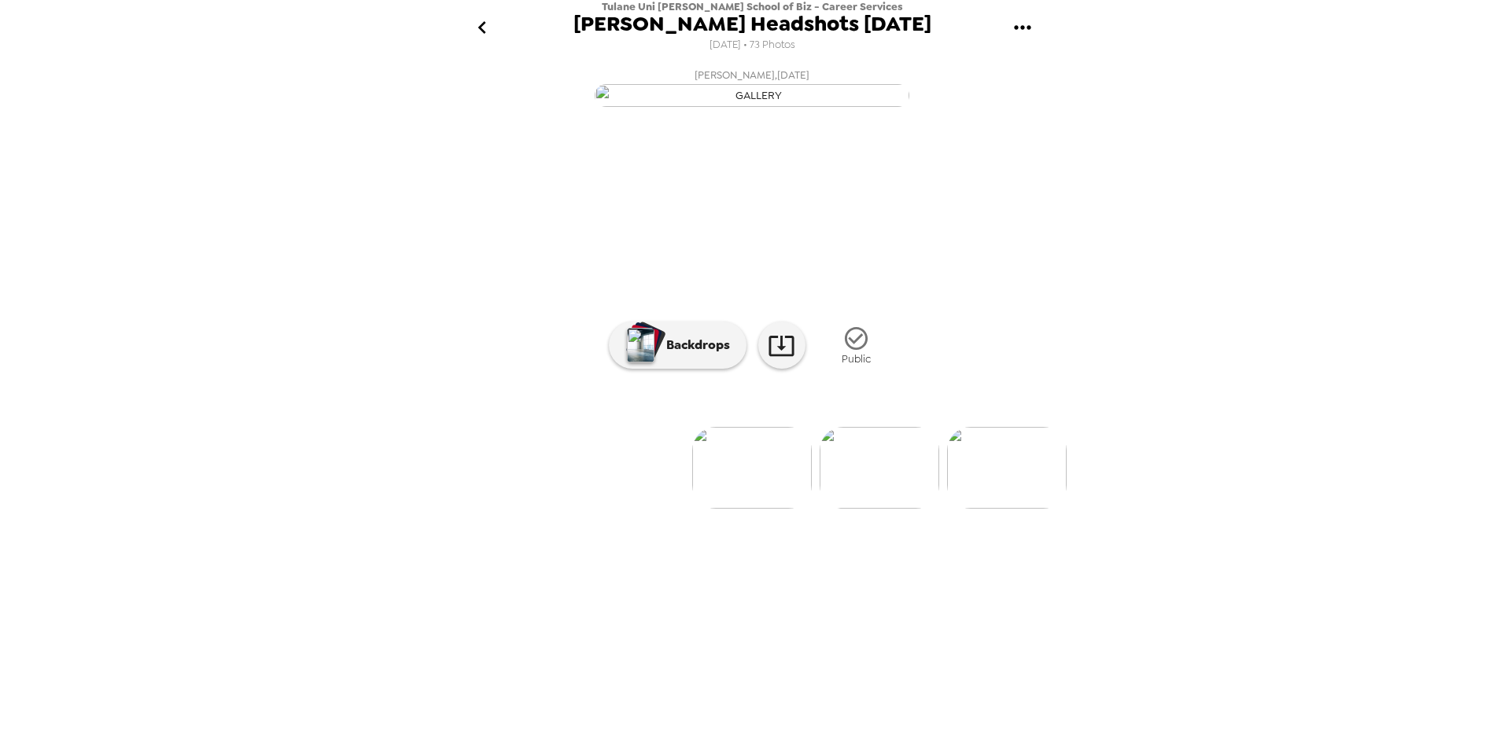
click at [865, 509] on img at bounding box center [880, 468] width 120 height 82
click at [881, 509] on img at bounding box center [880, 468] width 120 height 82
click at [876, 509] on img at bounding box center [880, 468] width 120 height 82
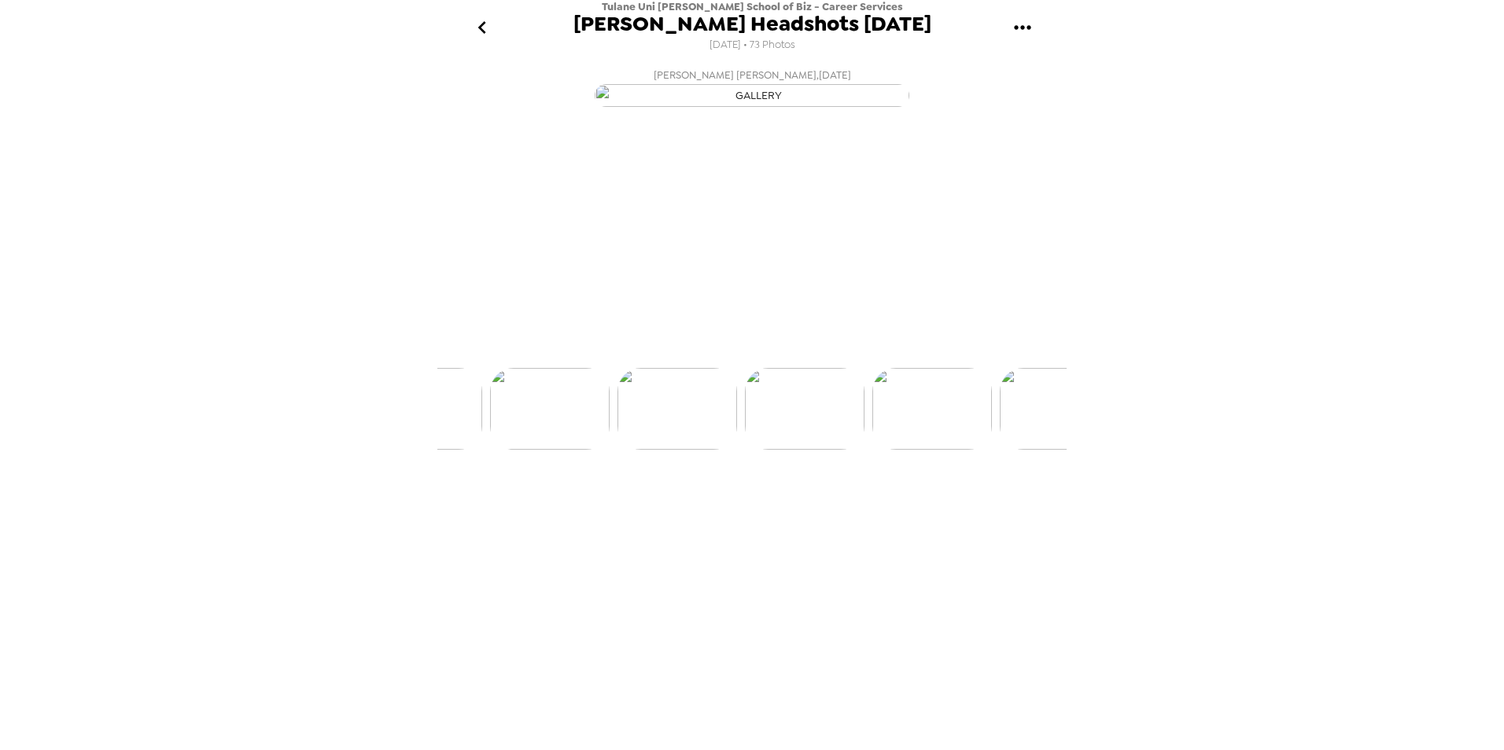
scroll to position [0, 382]
click at [470, 509] on img at bounding box center [497, 468] width 120 height 82
click at [866, 509] on img at bounding box center [903, 468] width 120 height 82
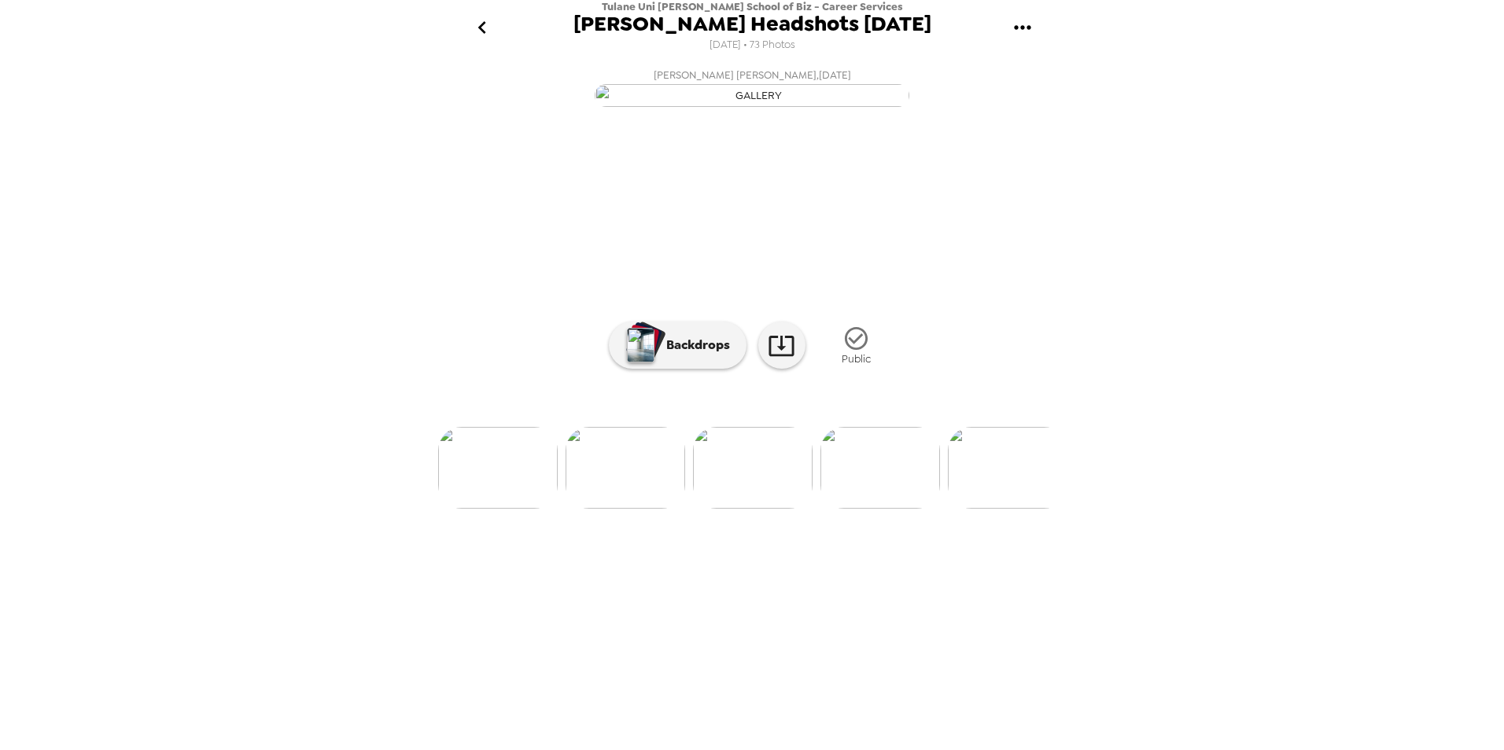
click at [550, 687] on div "[PERSON_NAME] , [DATE] [PERSON_NAME] , [DATE] [GEOGRAPHIC_DATA][PERSON_NAME] , …" at bounding box center [751, 403] width 629 height 684
